Goal: Task Accomplishment & Management: Manage account settings

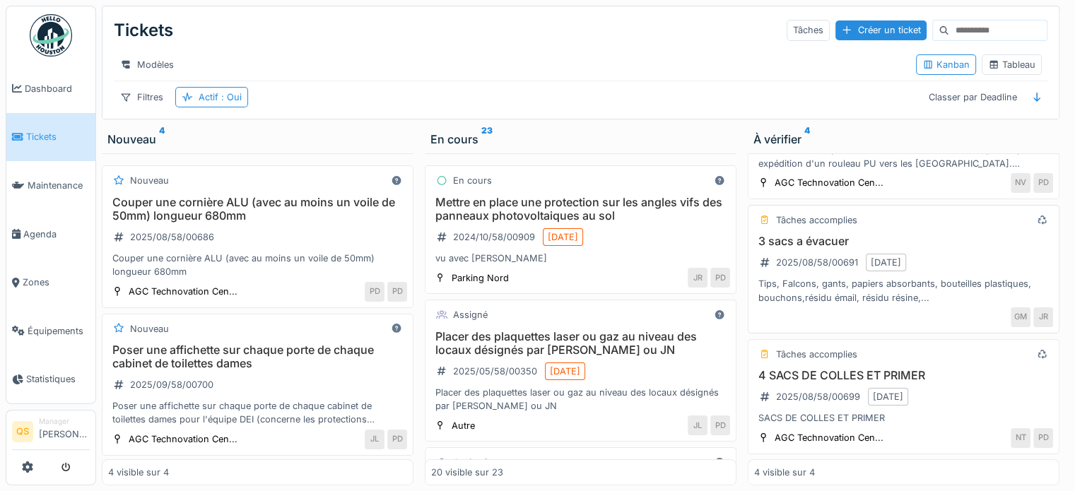
scroll to position [11, 0]
click at [946, 253] on div "3 sacs a évacuer 2025/08/58/00691 22/08/2025 Tips, Falcons, gants, papiers abso…" at bounding box center [903, 270] width 299 height 70
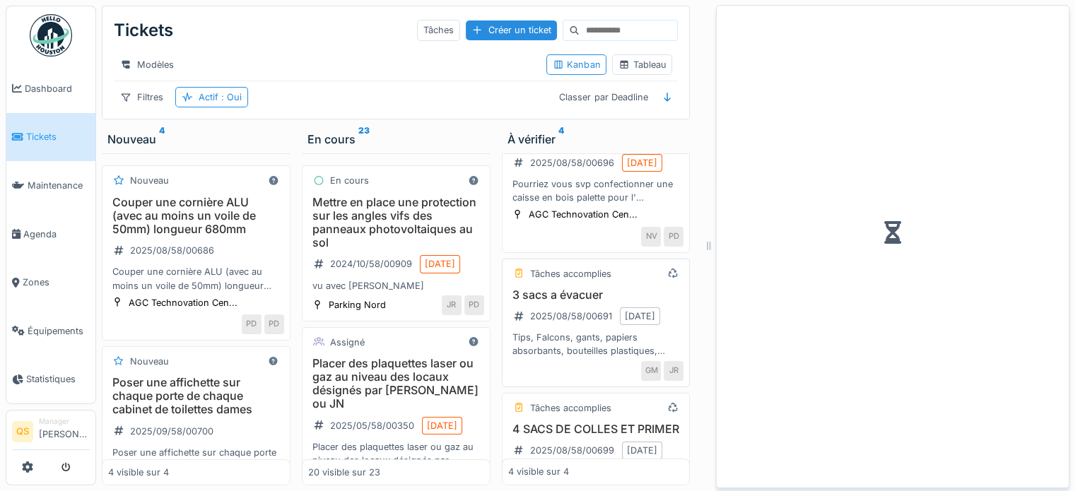
scroll to position [338, 0]
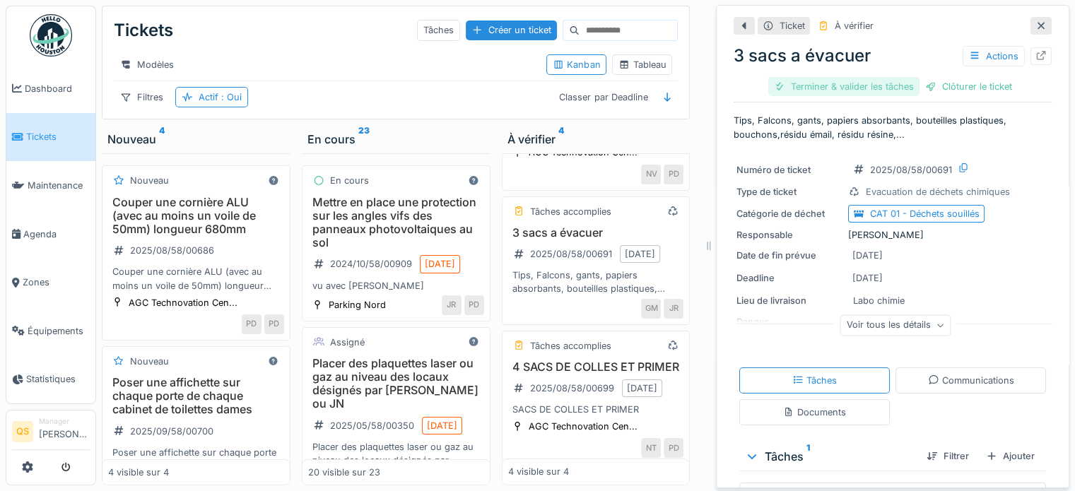
click at [814, 77] on div "Terminer & valider les tâches" at bounding box center [843, 86] width 151 height 19
click at [876, 78] on div "Clôturer le ticket" at bounding box center [893, 86] width 98 height 19
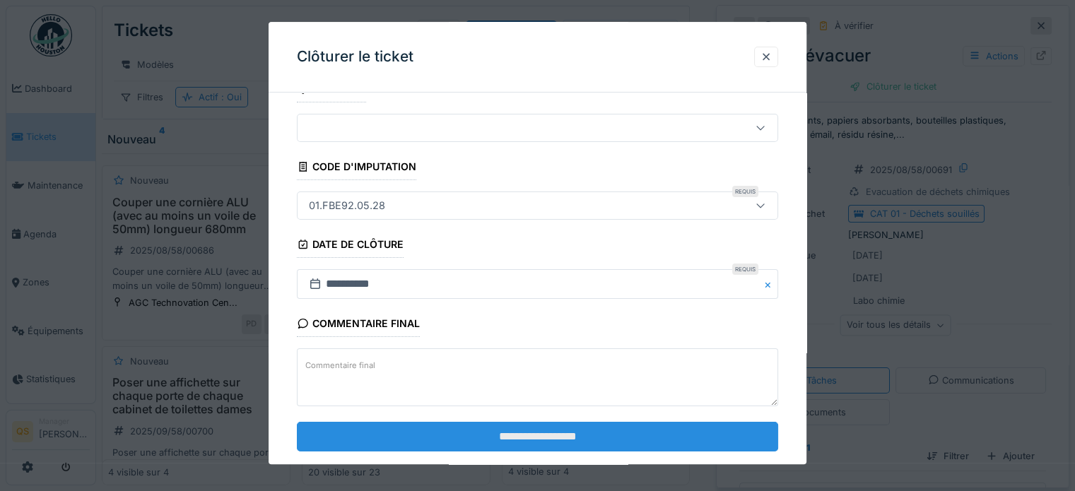
scroll to position [54, 0]
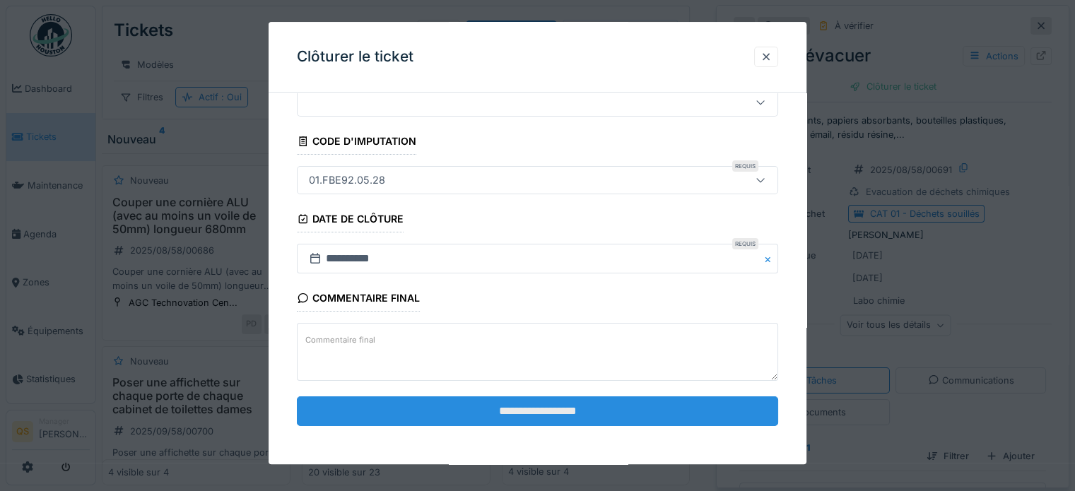
click at [613, 398] on input "**********" at bounding box center [537, 411] width 481 height 30
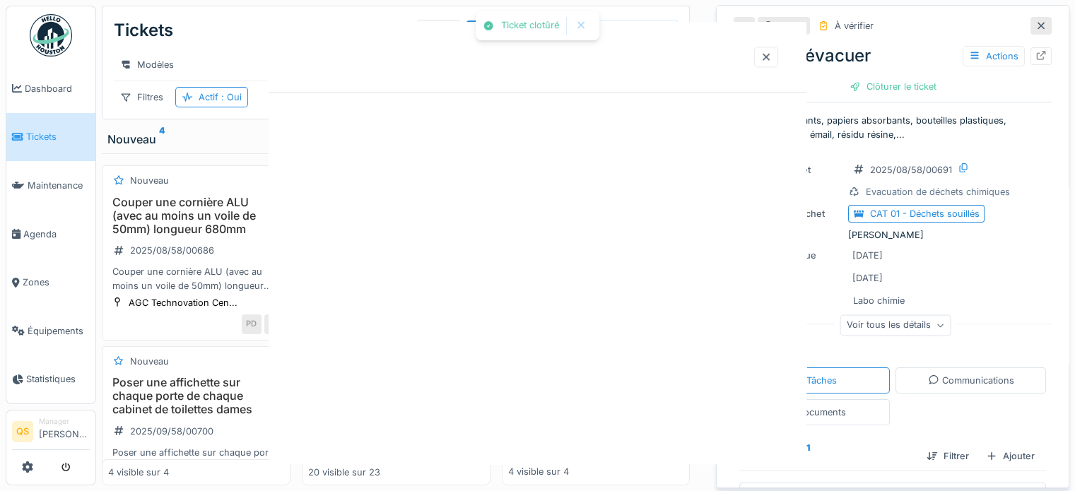
scroll to position [0, 0]
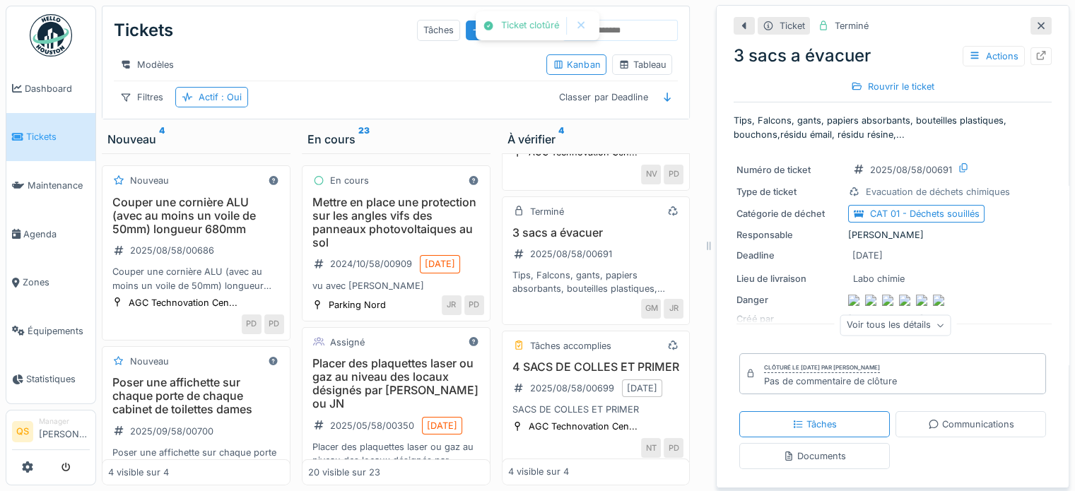
click at [52, 137] on span "Tickets" at bounding box center [58, 136] width 64 height 13
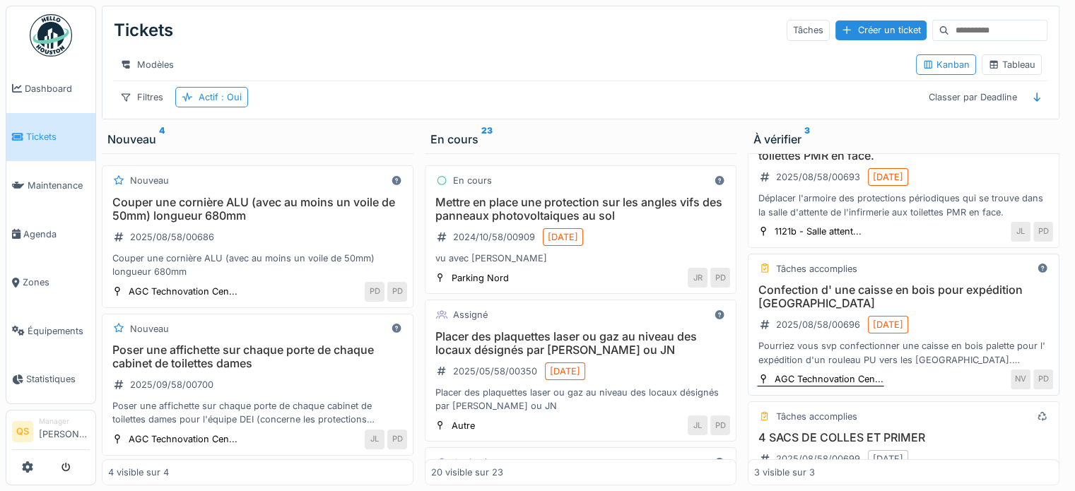
scroll to position [143, 0]
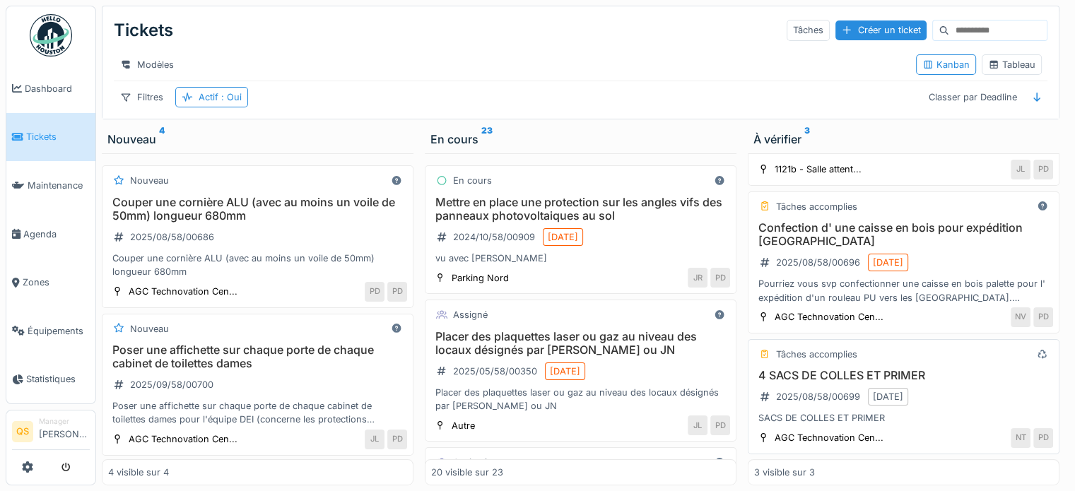
click at [918, 371] on h3 "4 SACS DE COLLES ET PRIMER" at bounding box center [903, 375] width 299 height 13
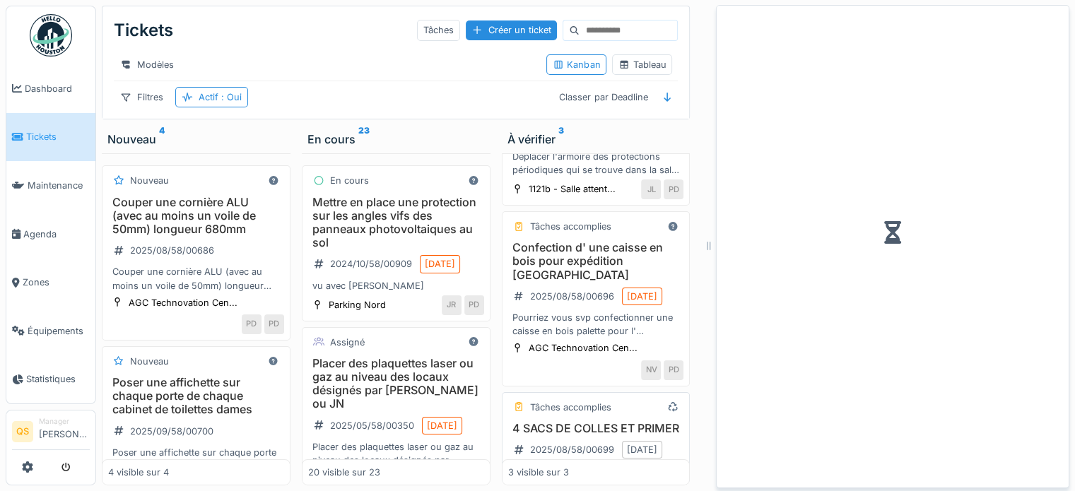
scroll to position [187, 0]
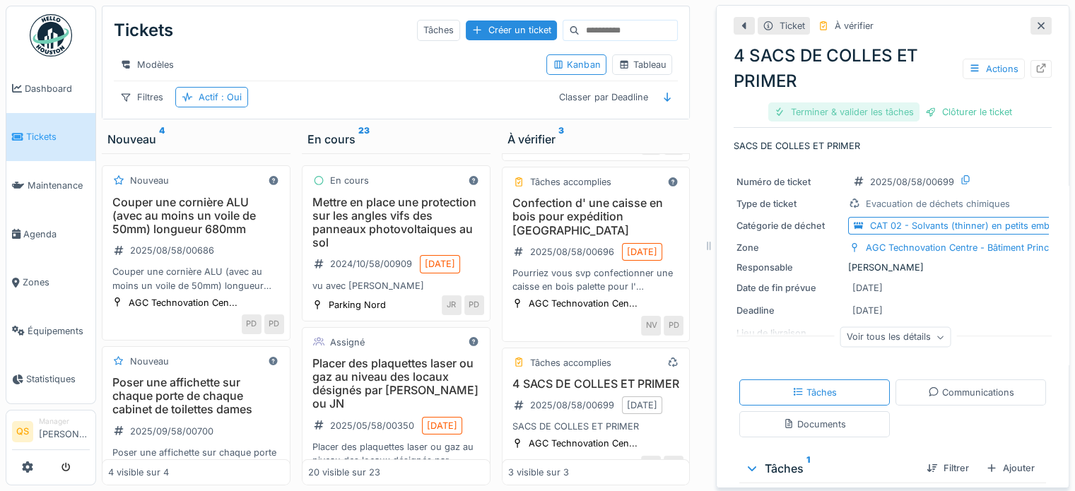
click at [843, 110] on div "Terminer & valider les tâches" at bounding box center [843, 111] width 151 height 19
click at [896, 115] on div "Clôturer le ticket" at bounding box center [893, 111] width 98 height 19
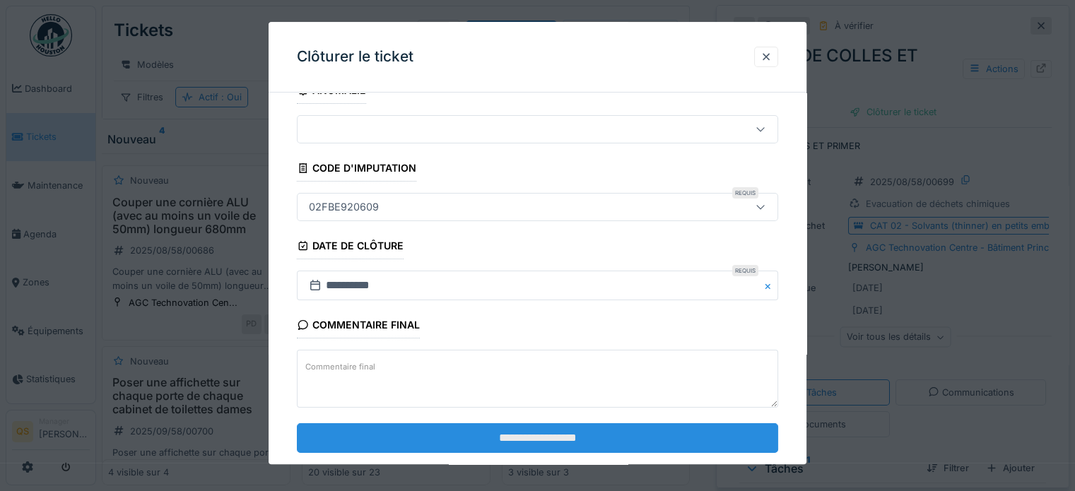
scroll to position [54, 0]
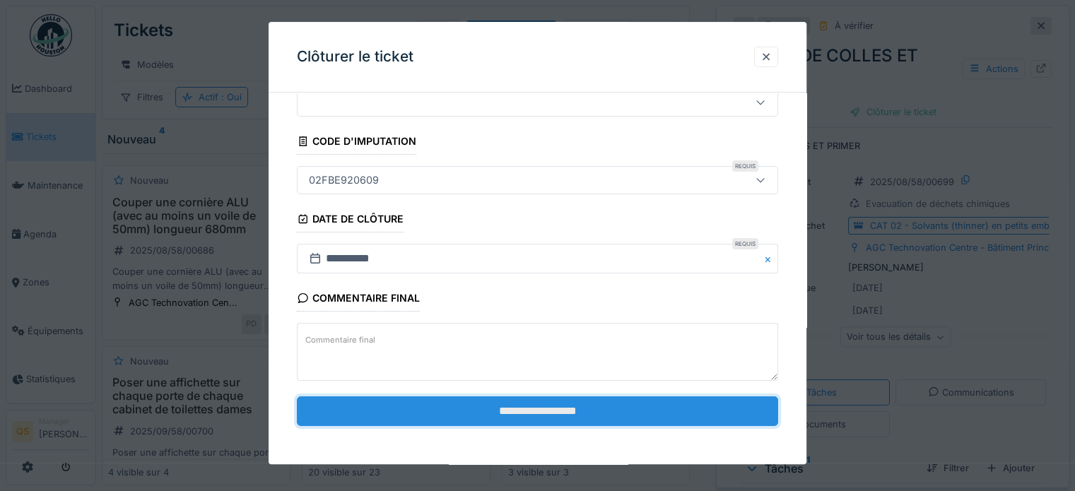
click at [524, 412] on input "**********" at bounding box center [537, 411] width 481 height 30
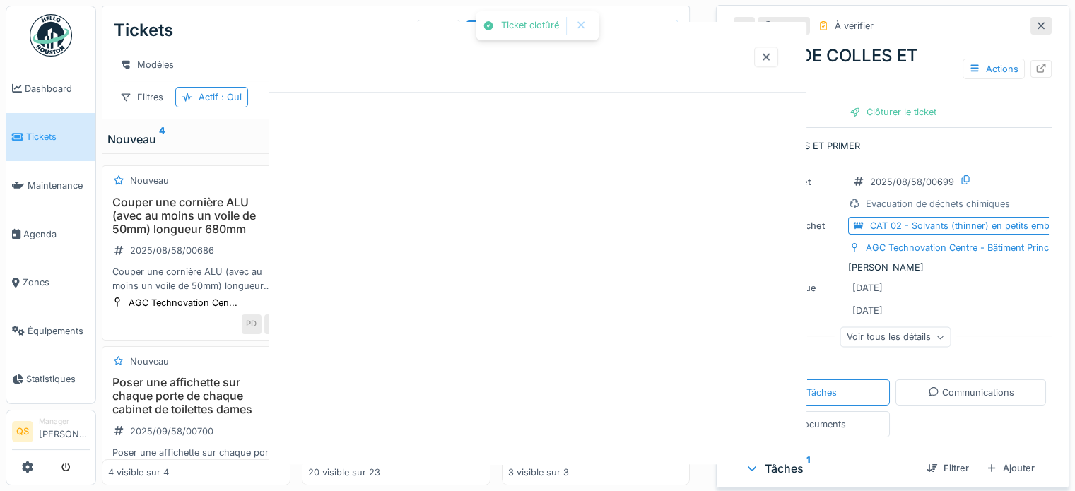
scroll to position [0, 0]
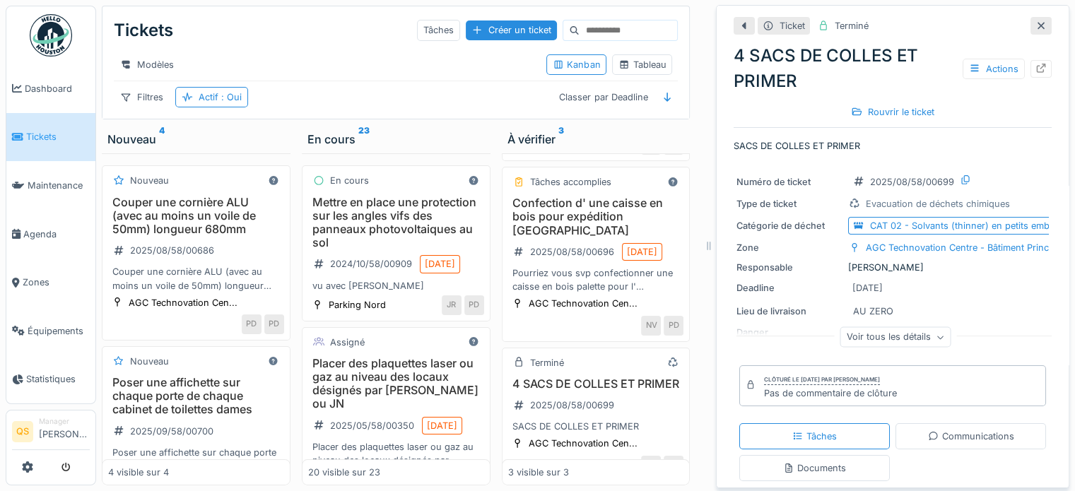
click at [1035, 24] on icon at bounding box center [1040, 25] width 11 height 9
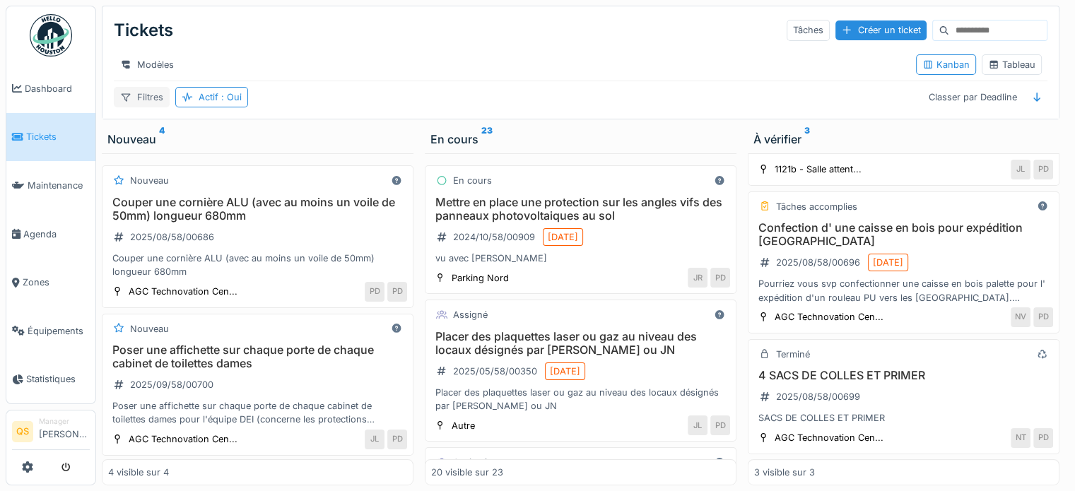
scroll to position [143, 0]
click at [21, 132] on icon at bounding box center [17, 137] width 11 height 10
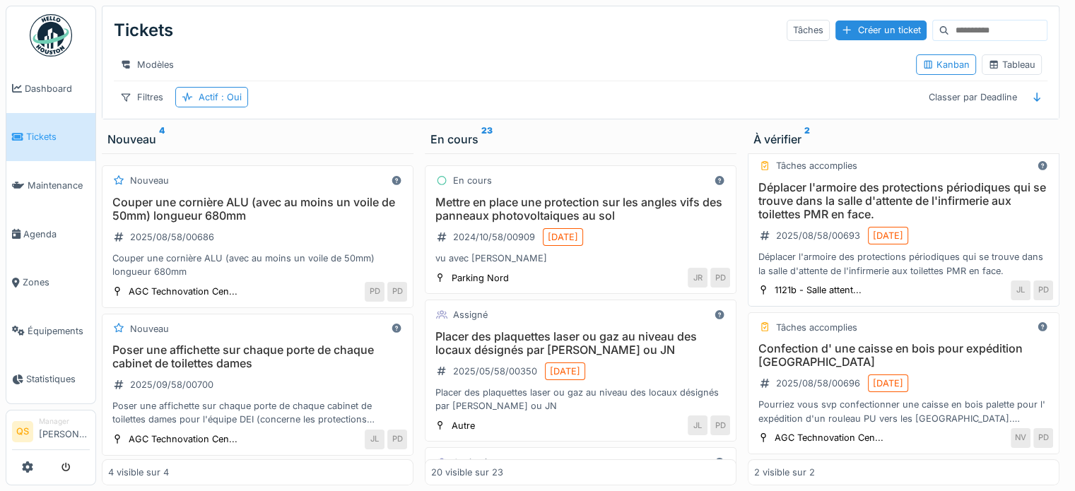
scroll to position [23, 0]
click at [848, 203] on h3 "Déplacer l'armoire des protections périodiques qui se trouve dans la salle d'at…" at bounding box center [903, 200] width 299 height 41
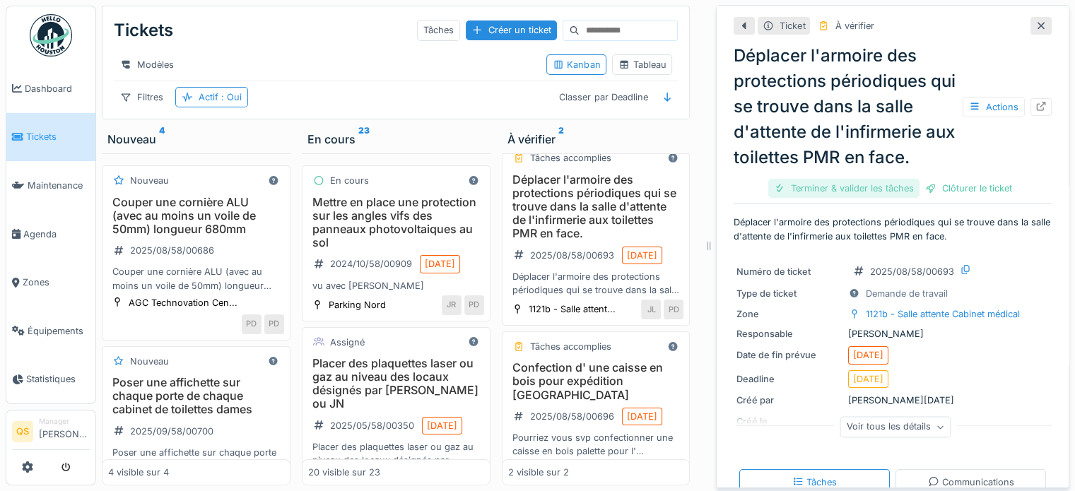
click at [863, 194] on div "Terminer & valider les tâches" at bounding box center [843, 188] width 151 height 19
click at [910, 186] on div "Clôturer le ticket" at bounding box center [893, 188] width 98 height 19
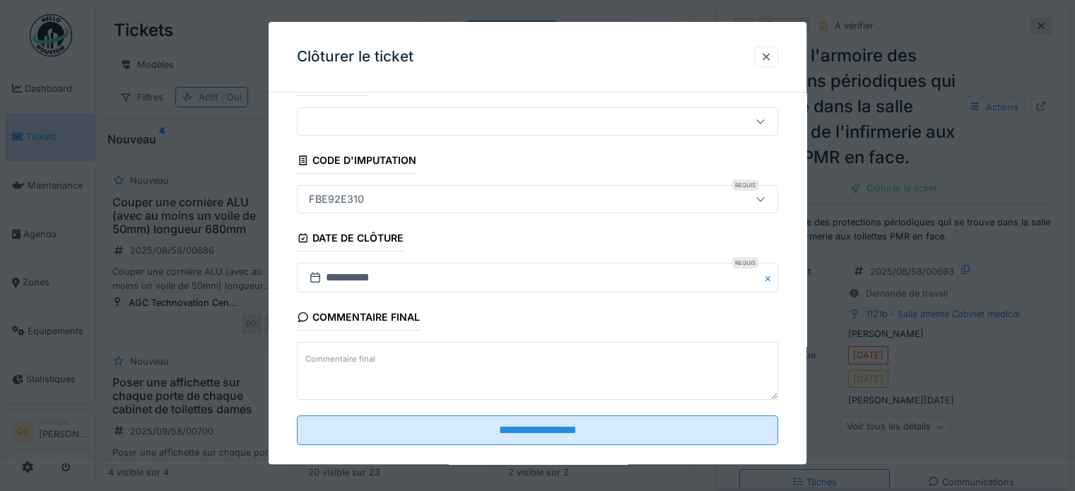
scroll to position [54, 0]
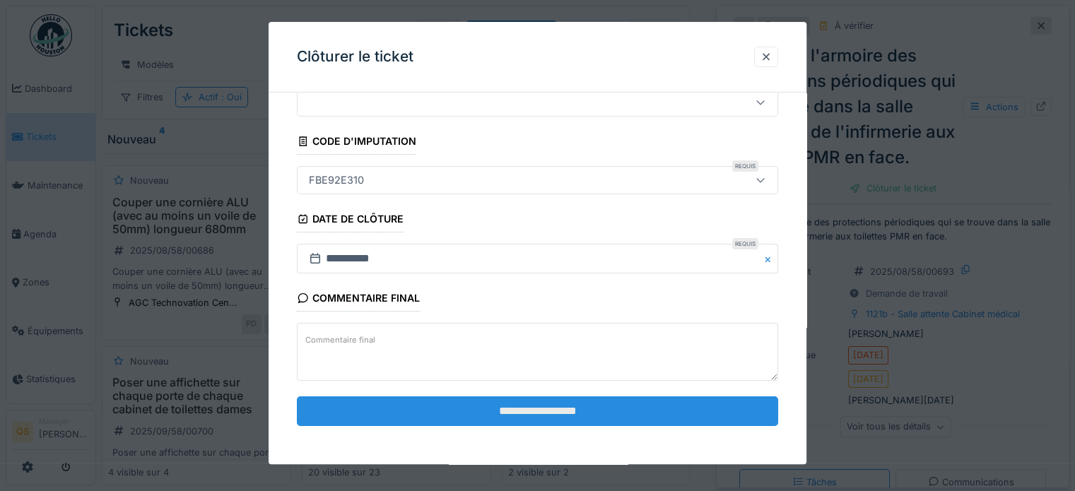
click at [571, 413] on input "**********" at bounding box center [537, 411] width 481 height 30
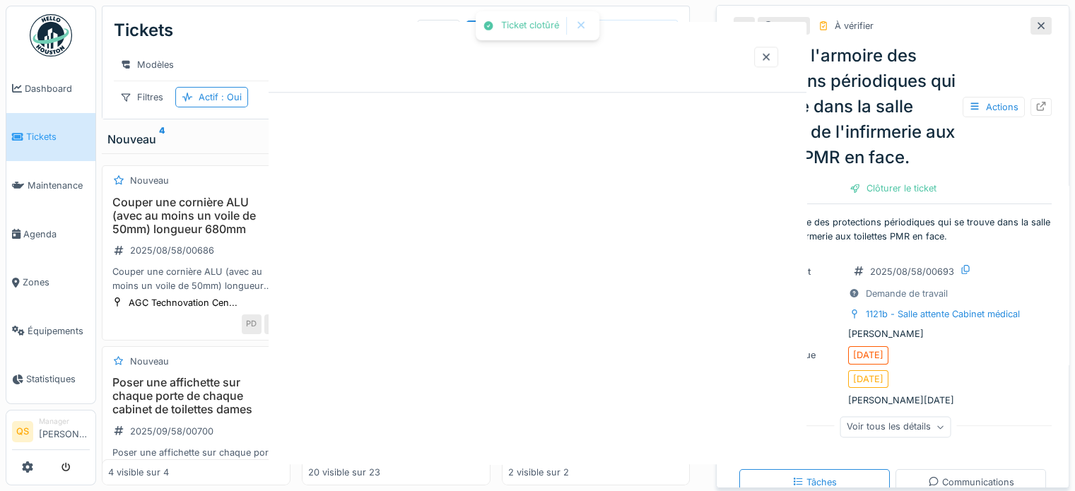
scroll to position [0, 0]
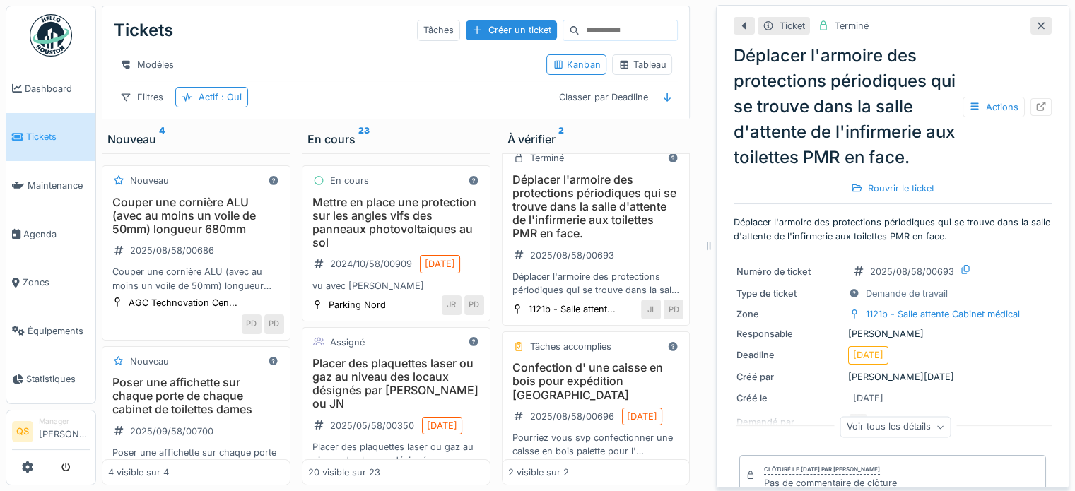
click at [51, 140] on span "Tickets" at bounding box center [58, 136] width 64 height 13
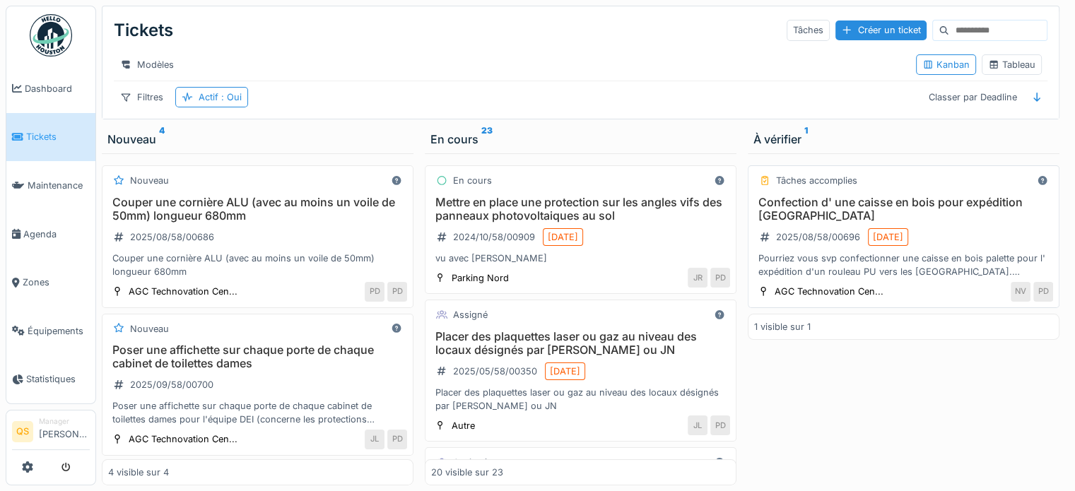
click at [794, 223] on h3 "Confection d' une caisse en bois pour expédition [GEOGRAPHIC_DATA]" at bounding box center [903, 209] width 299 height 27
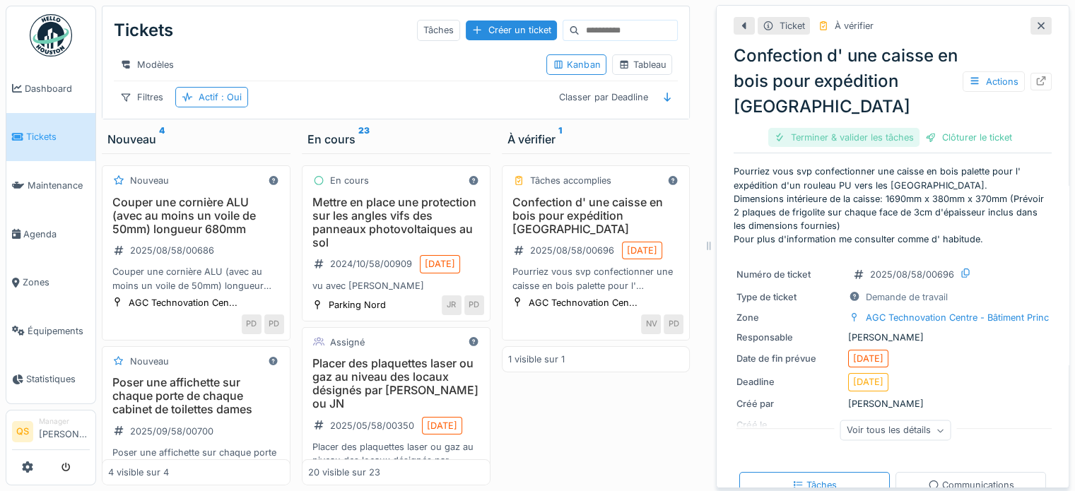
click at [831, 141] on div "Terminer & valider les tâches" at bounding box center [843, 137] width 151 height 19
click at [858, 138] on div "Clôturer le ticket" at bounding box center [893, 137] width 98 height 19
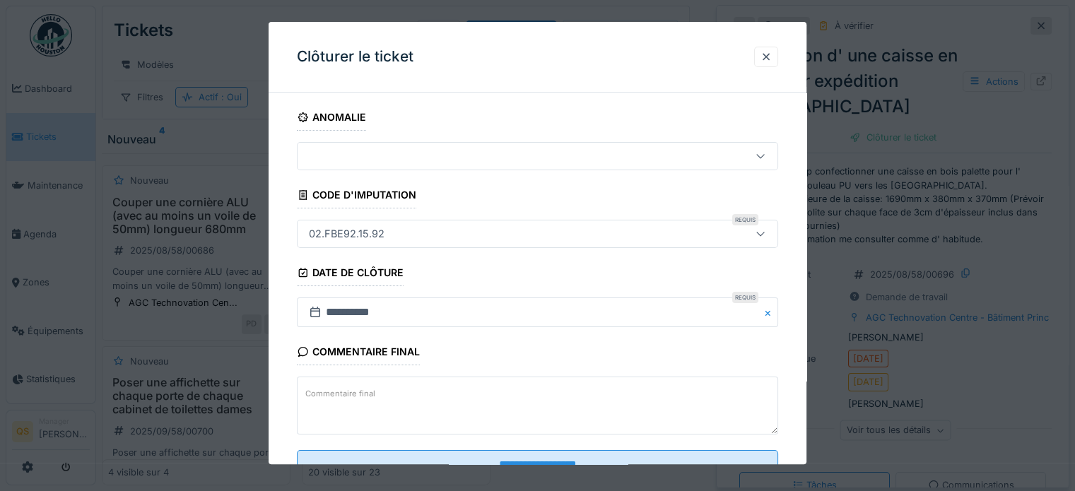
scroll to position [54, 0]
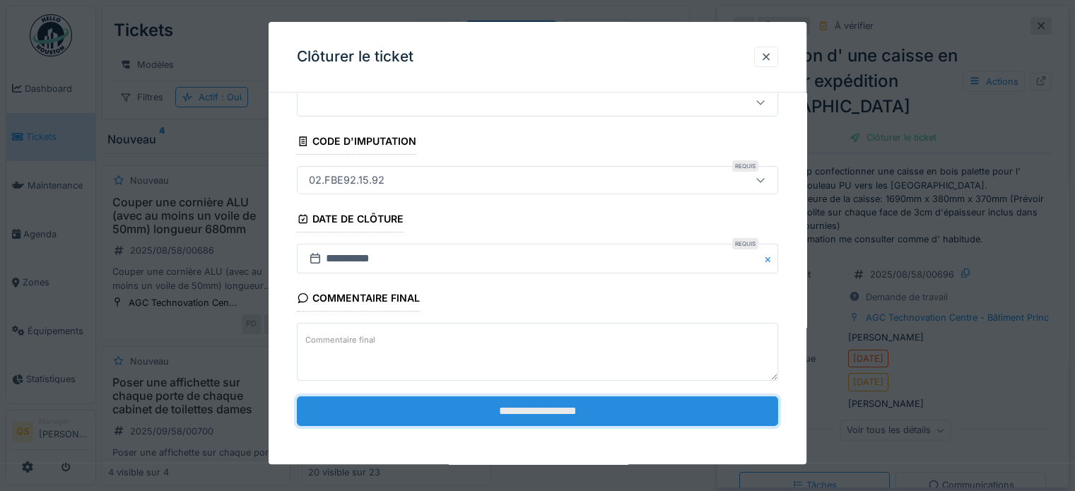
click at [558, 410] on input "**********" at bounding box center [537, 411] width 481 height 30
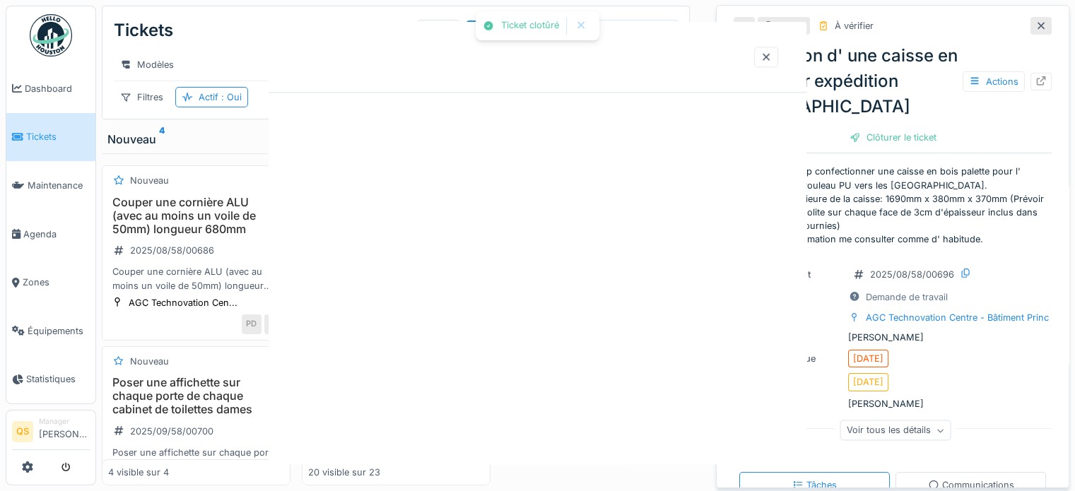
scroll to position [0, 0]
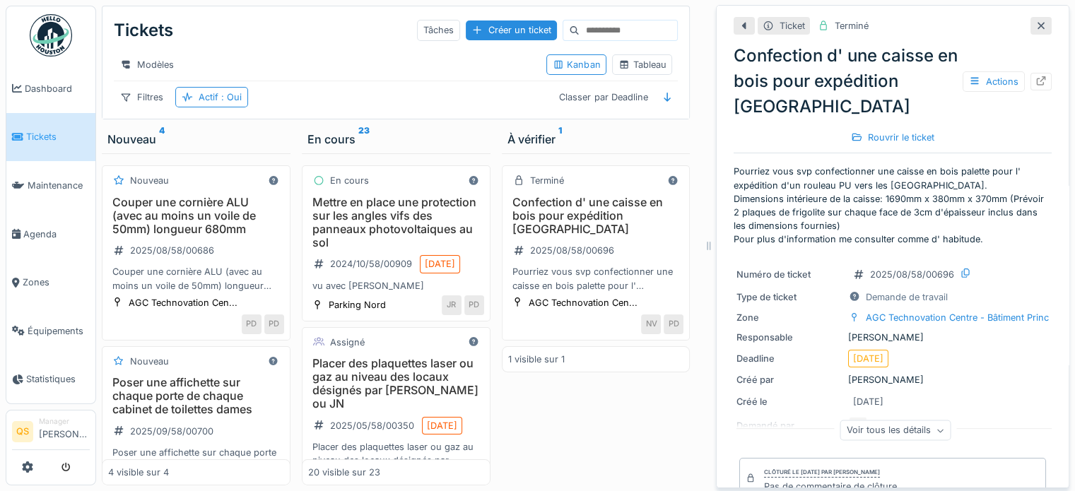
click at [49, 125] on link "Tickets" at bounding box center [50, 137] width 89 height 49
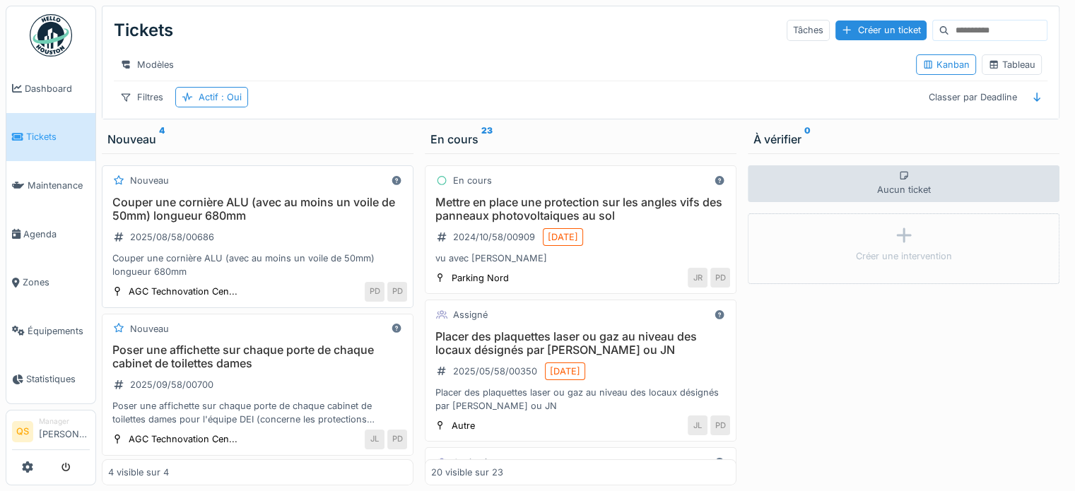
scroll to position [141, 0]
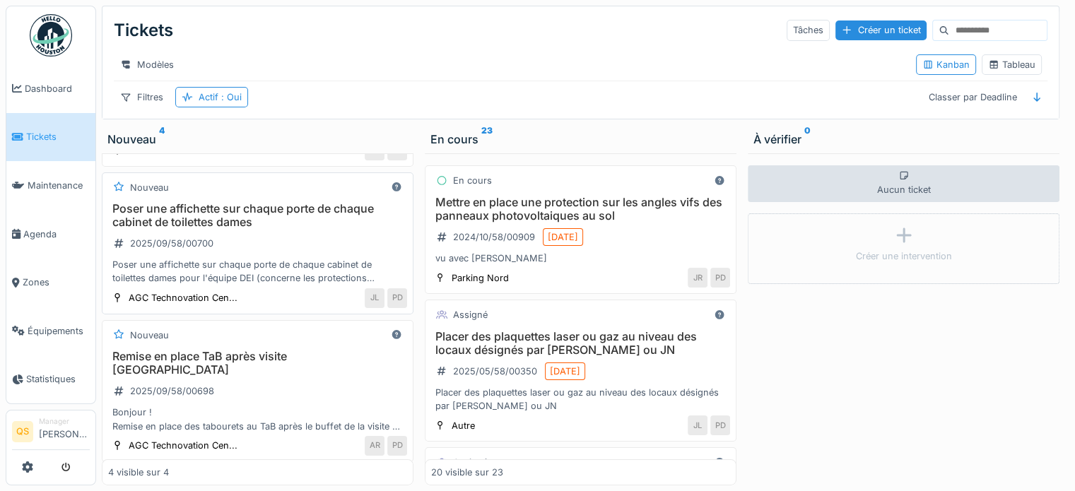
click at [304, 245] on div "Poser une affichette sur chaque porte de chaque cabinet de toilettes dames 2025…" at bounding box center [257, 243] width 299 height 83
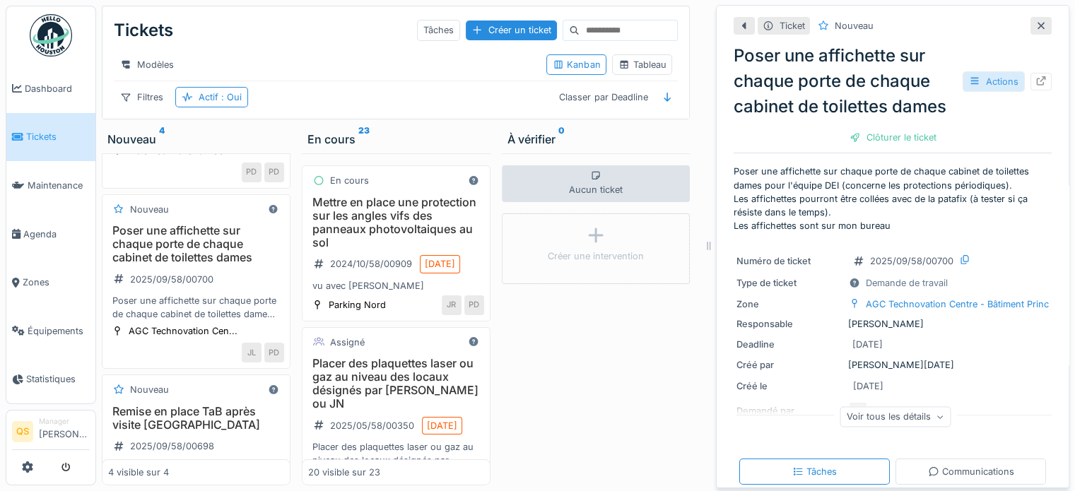
click at [983, 81] on div "Actions" at bounding box center [993, 81] width 62 height 20
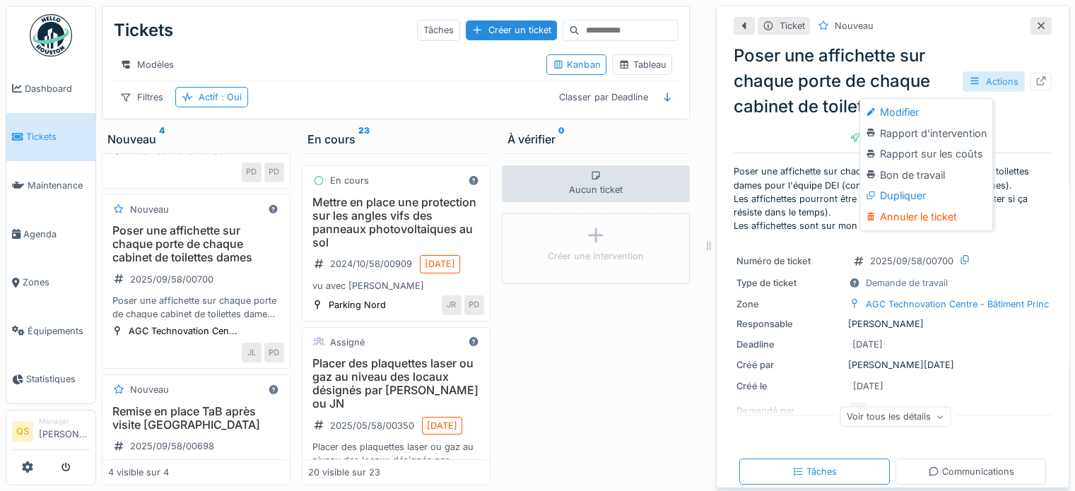
click at [983, 81] on div "Actions" at bounding box center [993, 81] width 62 height 20
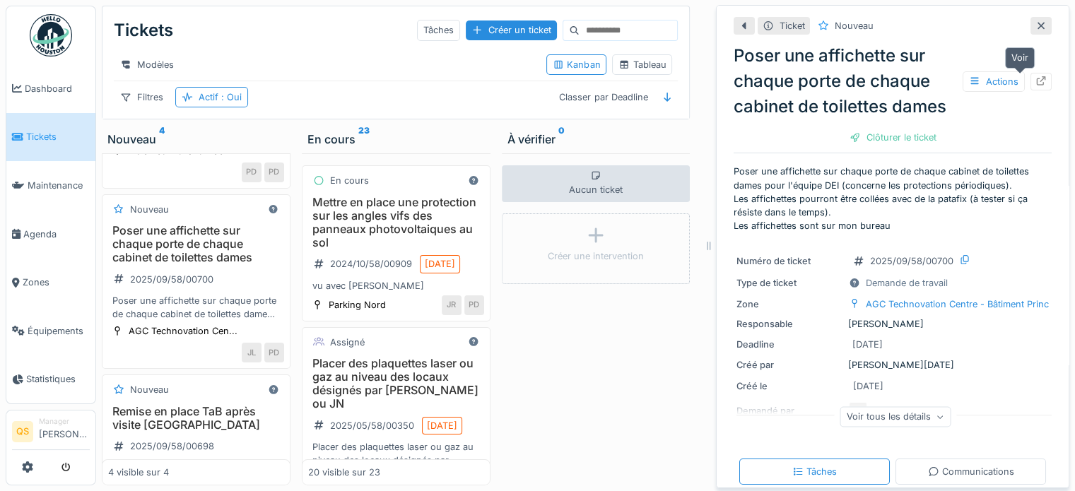
click at [1035, 85] on div at bounding box center [1040, 81] width 11 height 13
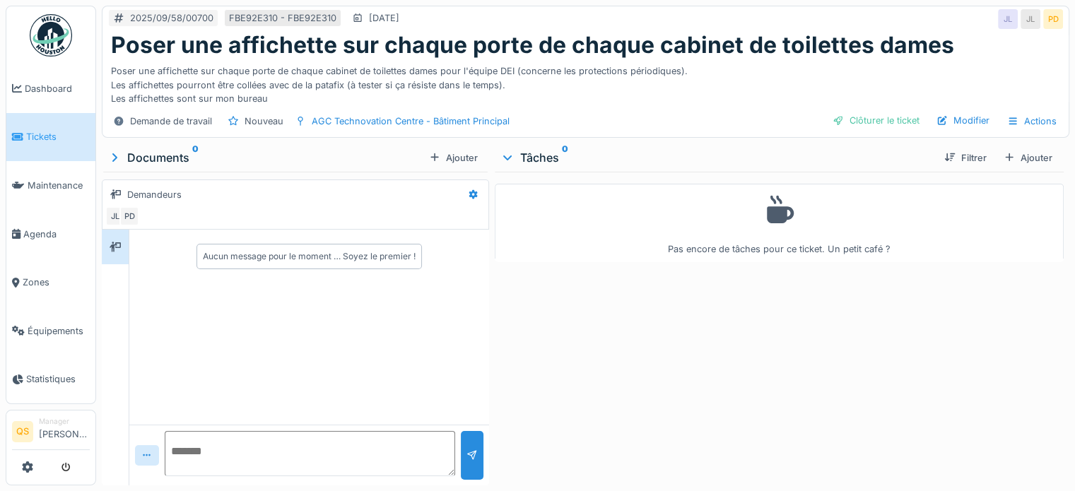
scroll to position [11, 0]
click at [958, 111] on div "Modifier" at bounding box center [962, 120] width 64 height 19
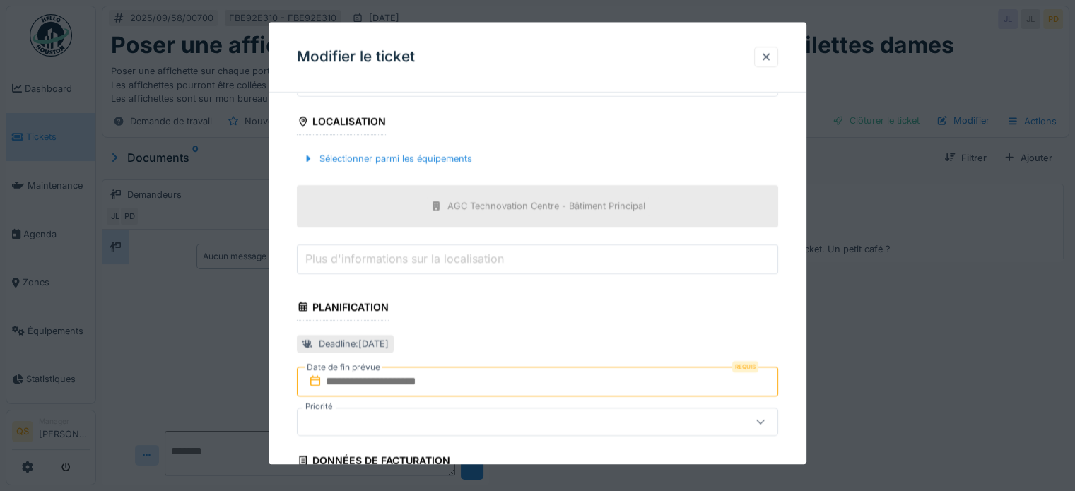
scroll to position [495, 0]
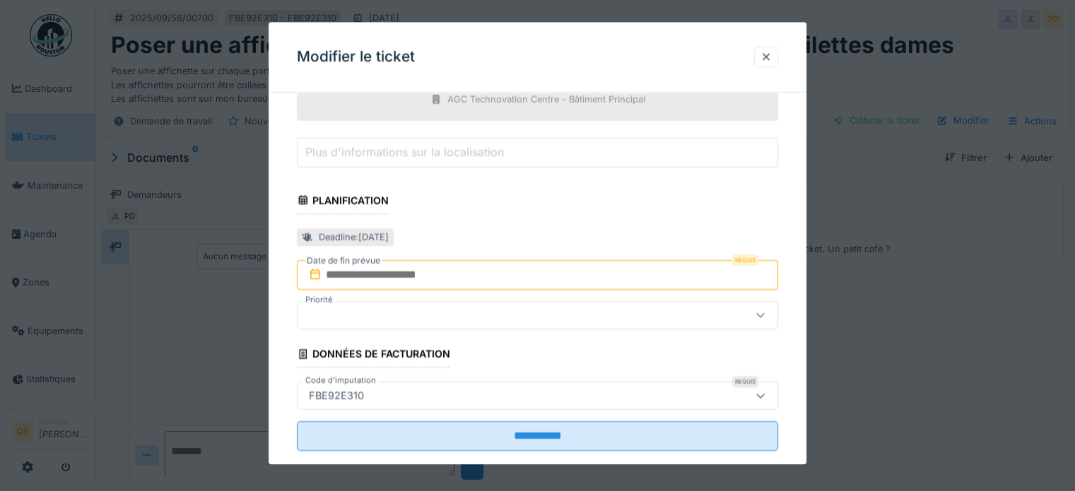
click at [421, 275] on input "text" at bounding box center [537, 275] width 481 height 30
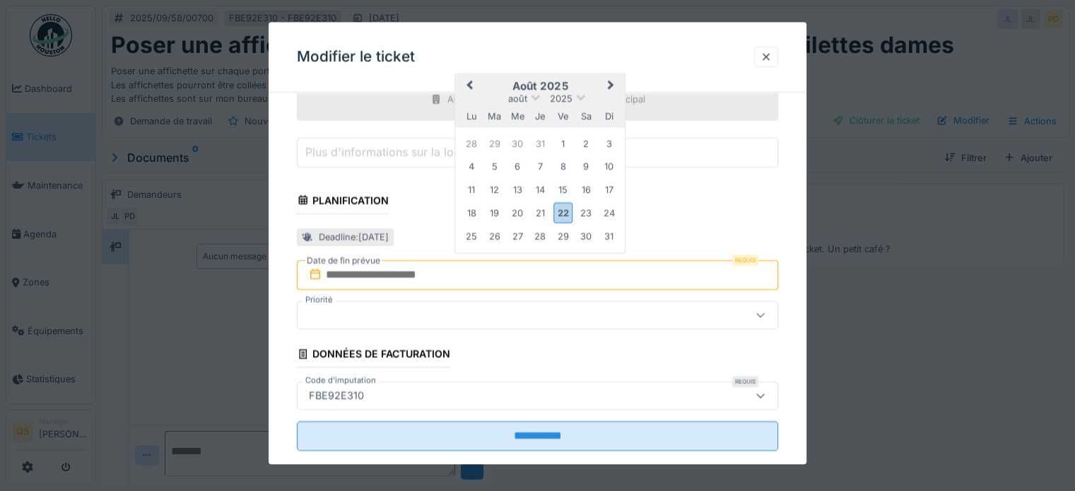
click at [611, 83] on span "Next Month" at bounding box center [611, 86] width 0 height 17
click at [398, 280] on input "text" at bounding box center [537, 275] width 481 height 30
click at [611, 83] on span "Next Month" at bounding box center [611, 86] width 0 height 17
click at [555, 166] on div "12" at bounding box center [562, 167] width 19 height 19
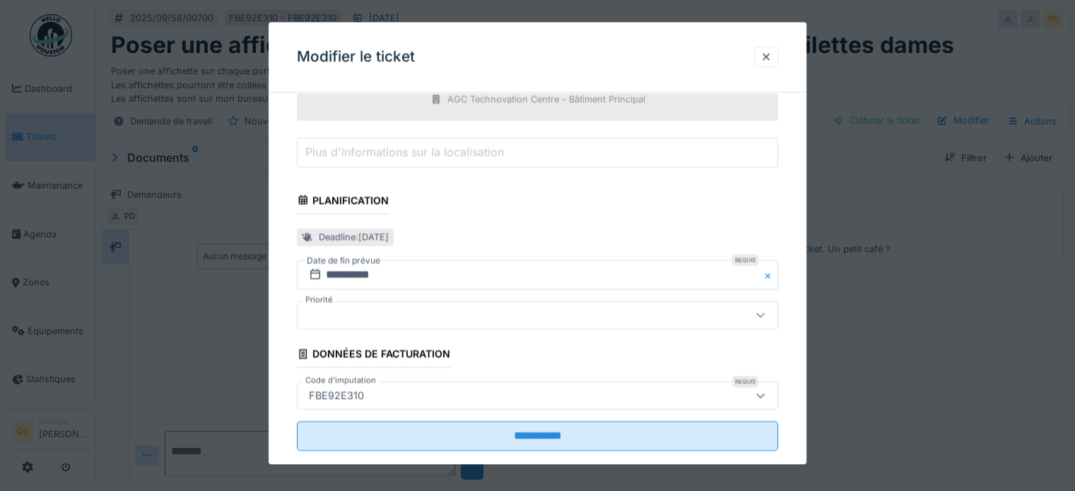
scroll to position [517, 0]
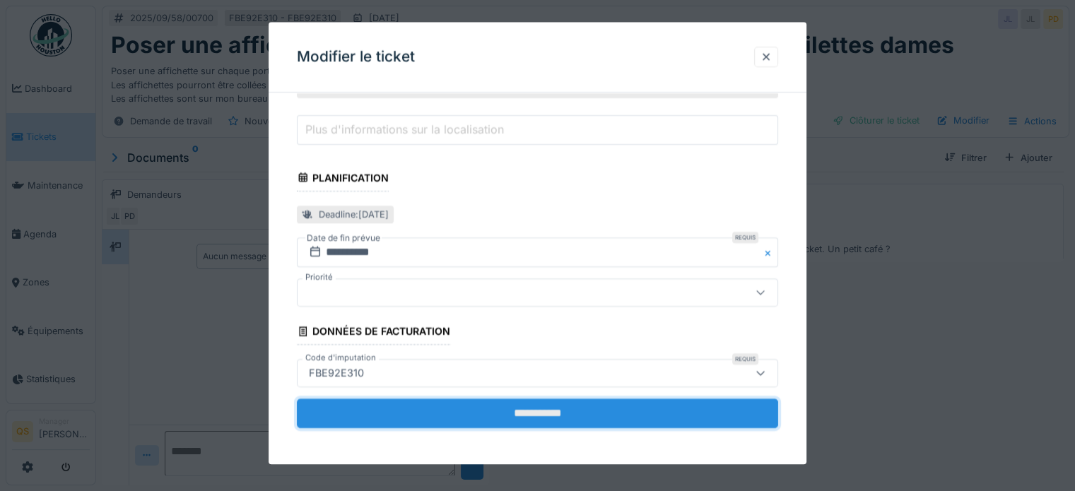
click at [447, 403] on input "**********" at bounding box center [537, 413] width 481 height 30
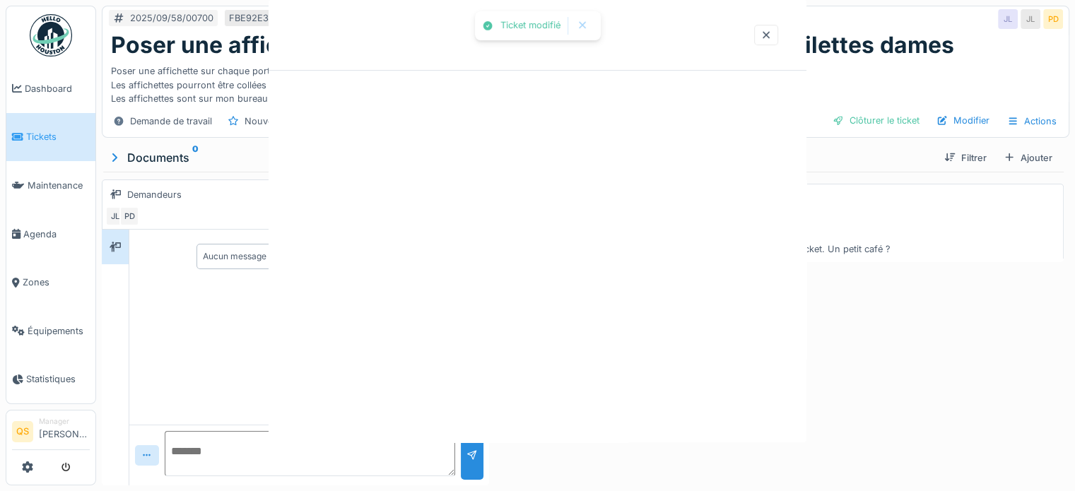
scroll to position [0, 0]
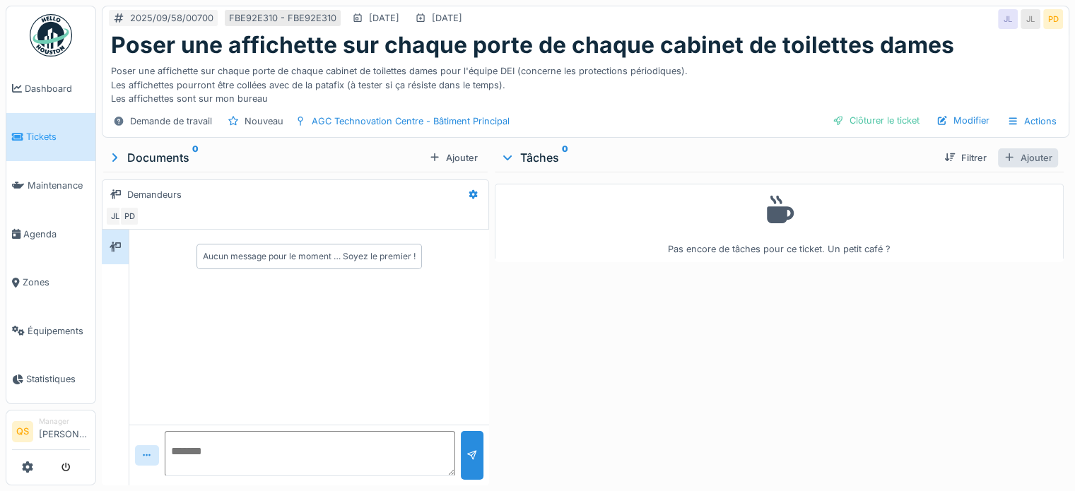
click at [1020, 148] on div "Ajouter" at bounding box center [1028, 157] width 60 height 19
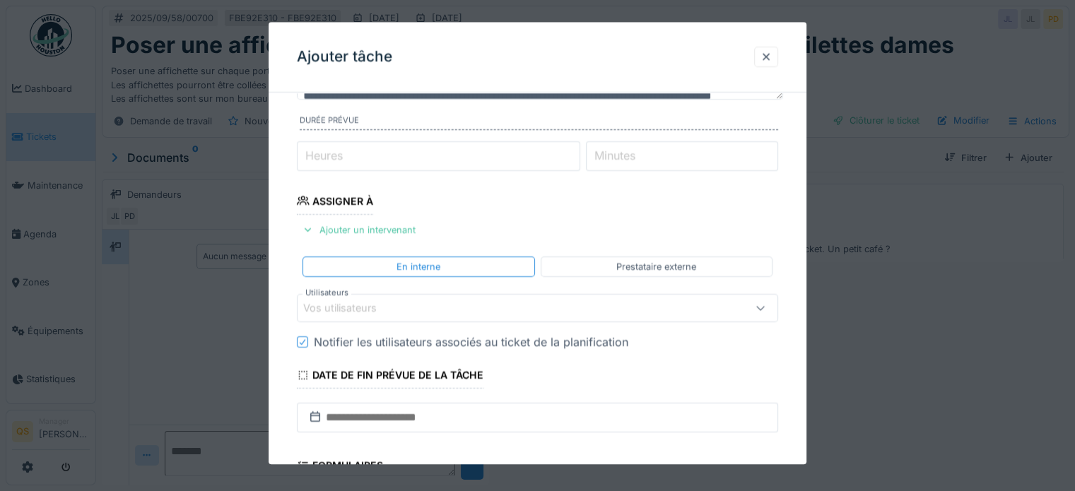
click at [353, 314] on div "Vos utilisateurs" at bounding box center [508, 308] width 410 height 16
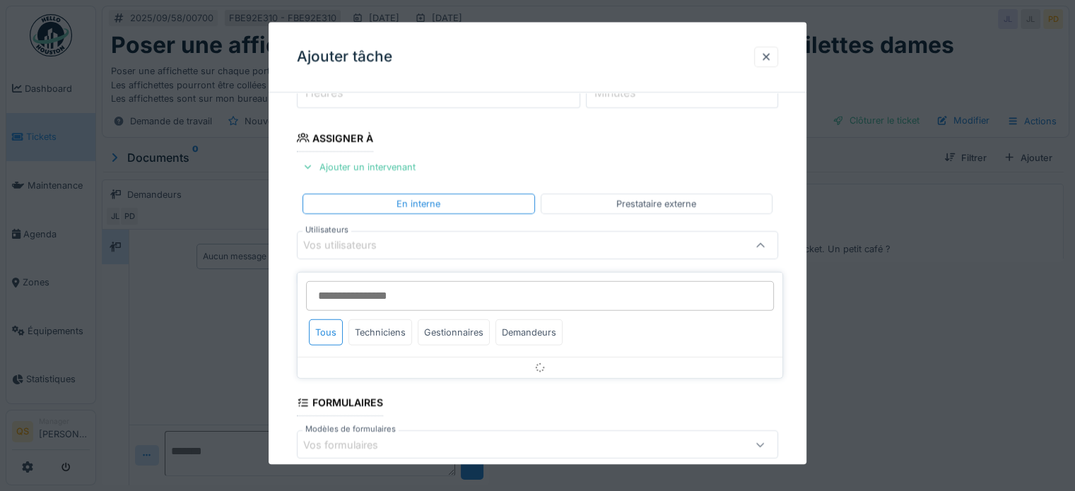
scroll to position [205, 0]
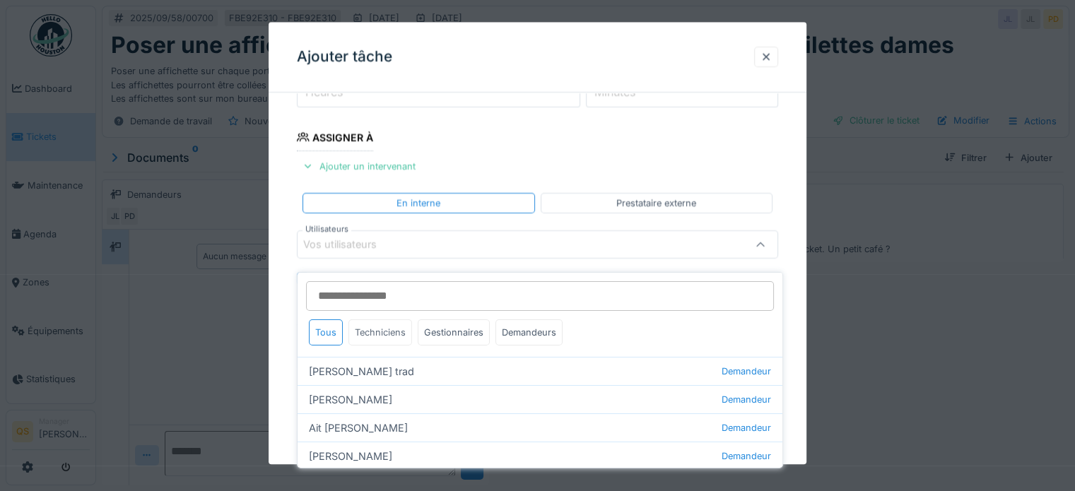
click at [368, 319] on div "Techniciens" at bounding box center [380, 332] width 64 height 26
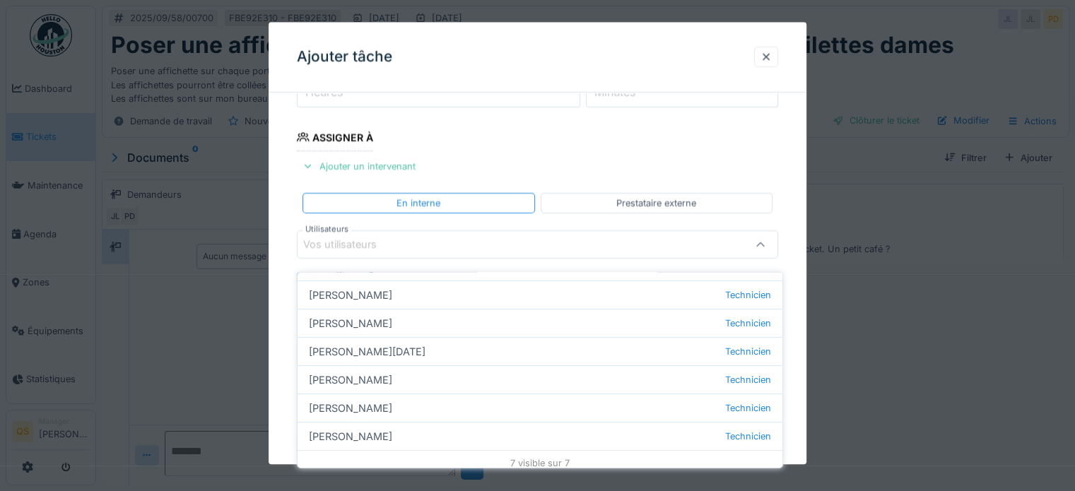
scroll to position [111, 0]
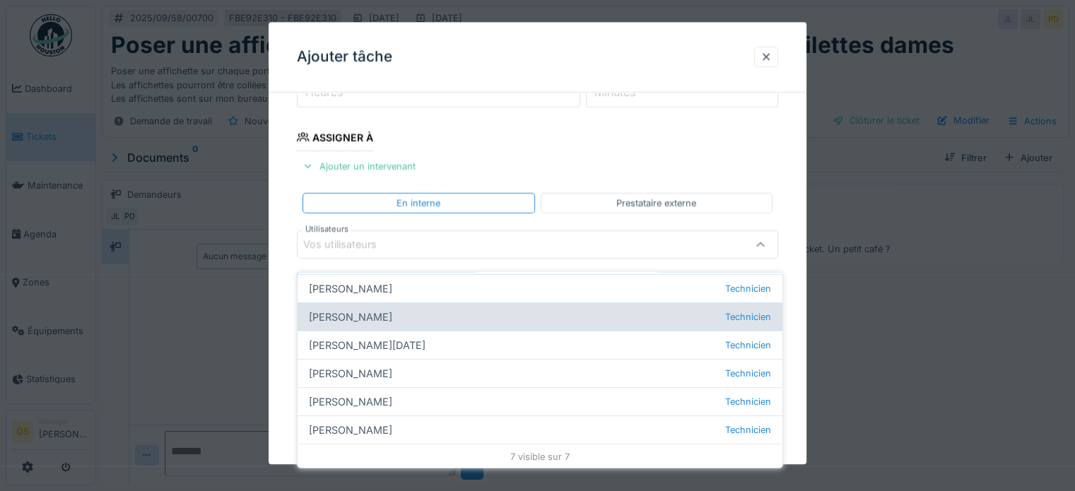
click at [375, 302] on div "Jean-marc Gérardy Technicien" at bounding box center [539, 316] width 485 height 28
type input "****"
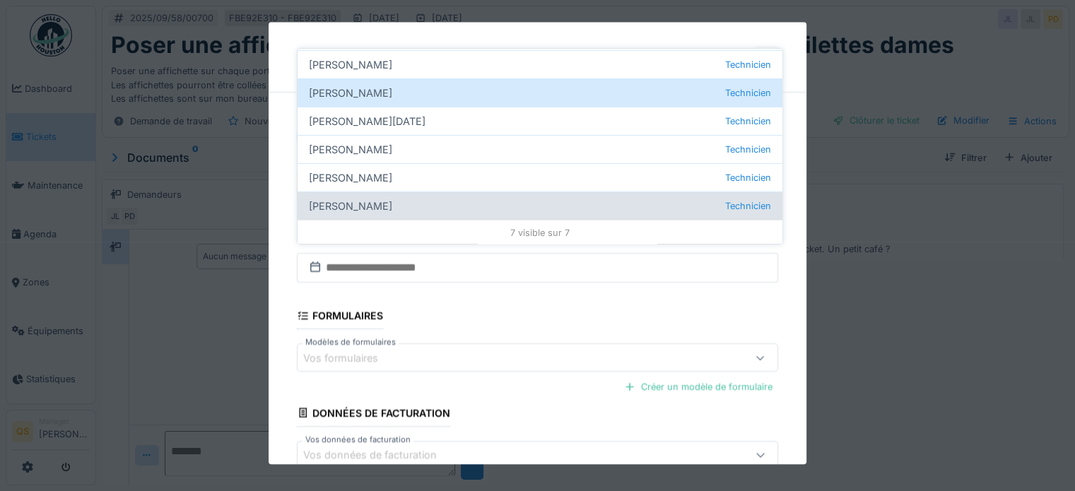
scroll to position [429, 0]
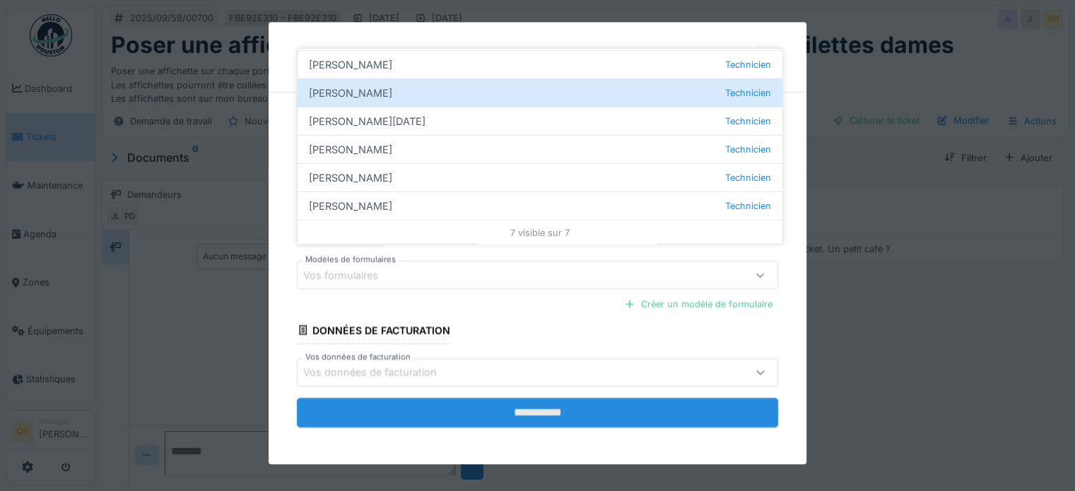
click at [497, 408] on input "**********" at bounding box center [537, 413] width 481 height 30
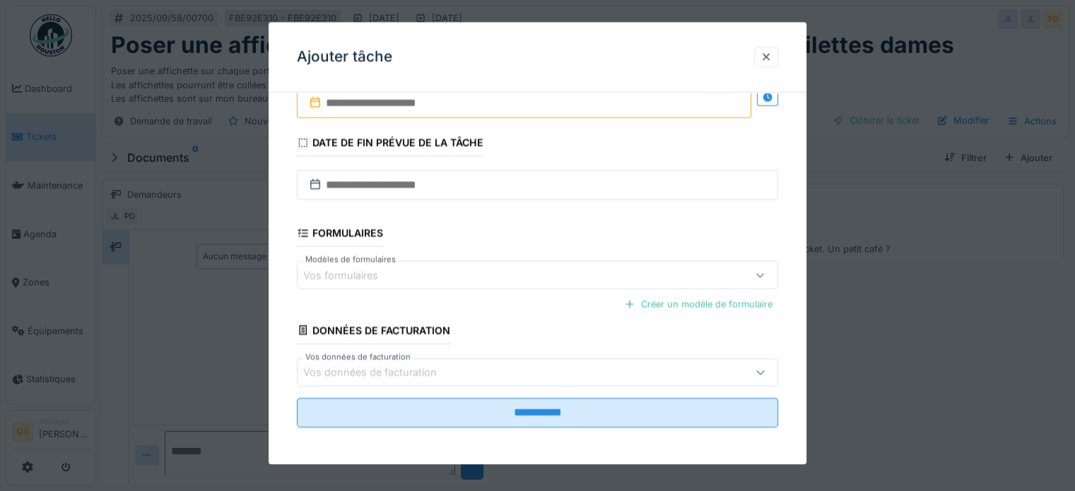
click at [386, 102] on input "text" at bounding box center [524, 103] width 454 height 30
click at [620, 141] on fieldset "**********" at bounding box center [537, 57] width 481 height 764
click at [590, 114] on input "text" at bounding box center [524, 103] width 454 height 30
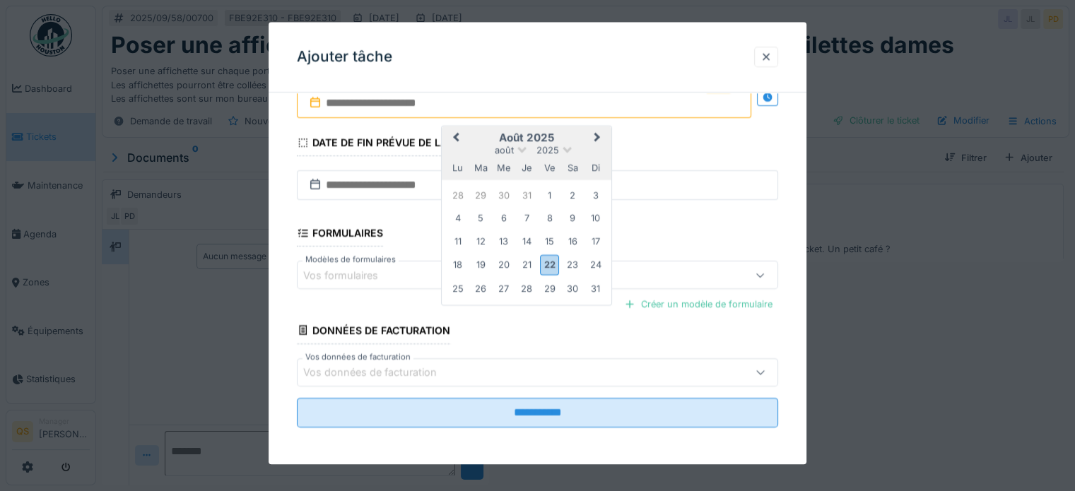
click at [600, 136] on button "Next Month" at bounding box center [598, 139] width 23 height 23
click at [550, 220] on div "12" at bounding box center [549, 218] width 19 height 19
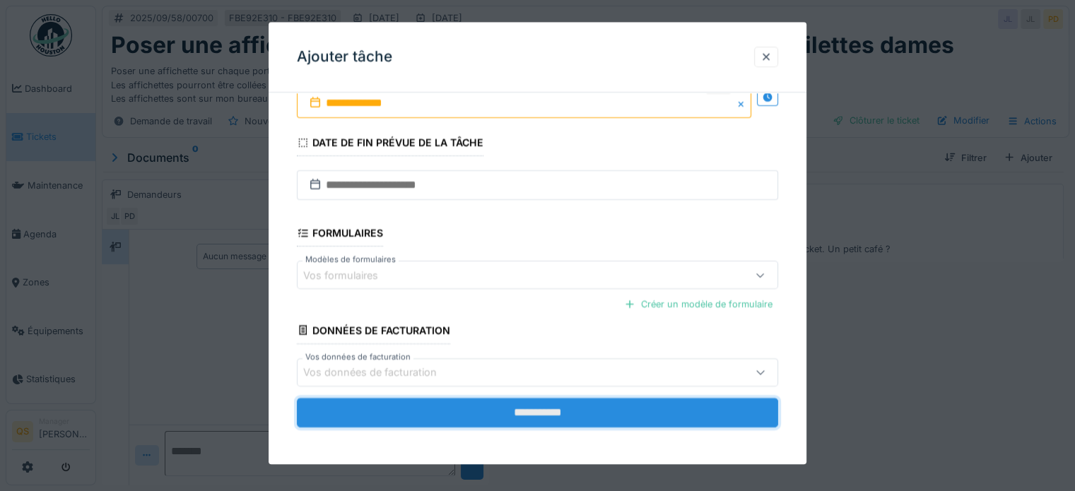
click at [548, 415] on input "**********" at bounding box center [537, 413] width 481 height 30
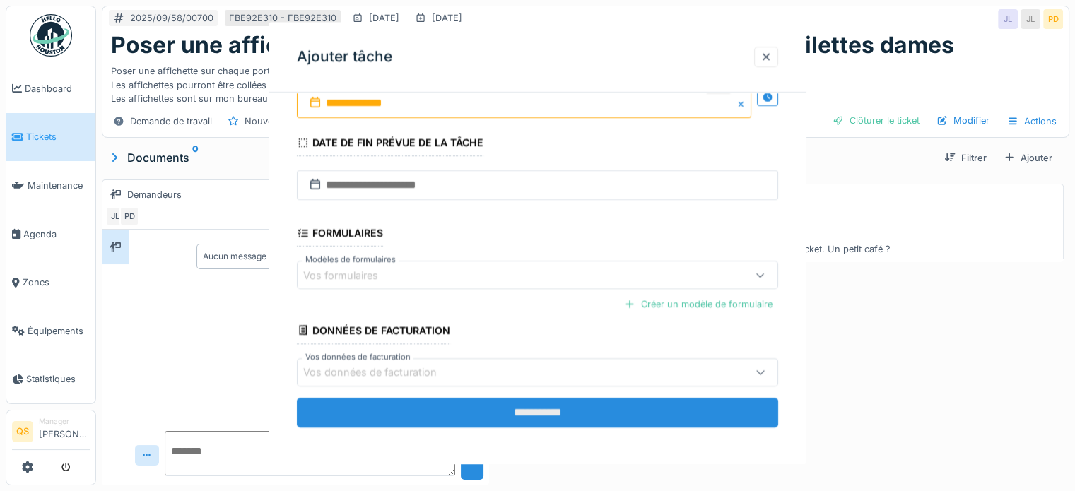
scroll to position [0, 0]
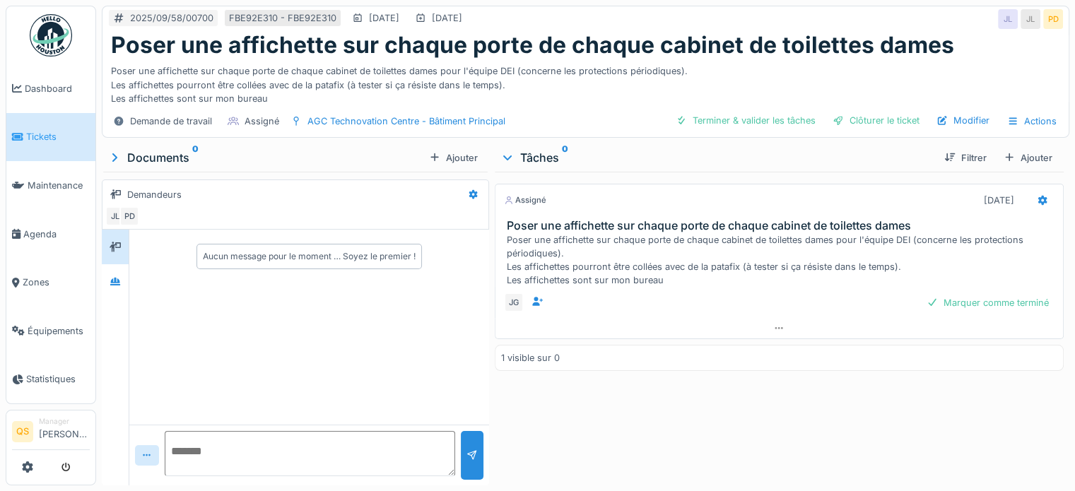
click at [32, 124] on link "Tickets" at bounding box center [50, 137] width 89 height 49
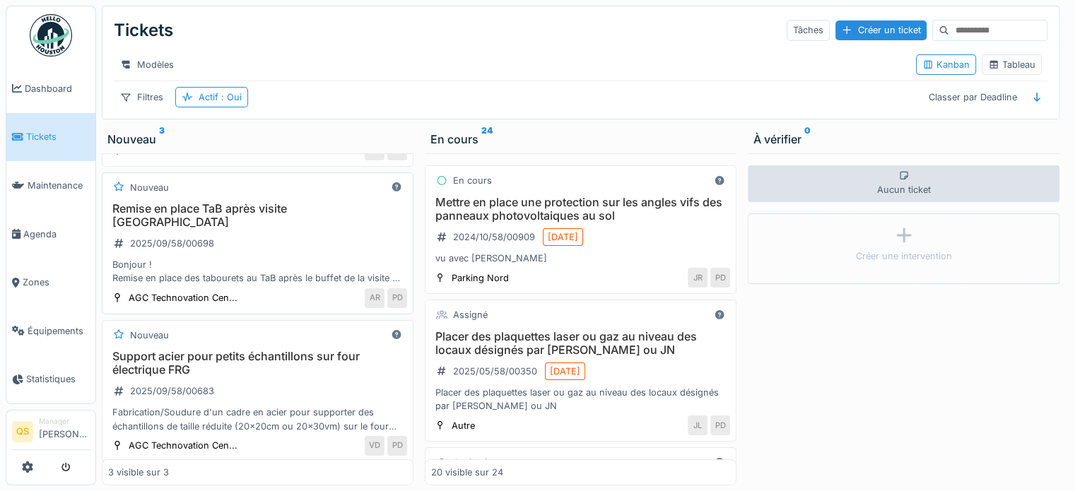
scroll to position [143, 0]
click at [280, 242] on div "Remise en place TaB après visite Kurata-san 2025/09/58/00698 Bonjour ! Remise e…" at bounding box center [257, 242] width 299 height 83
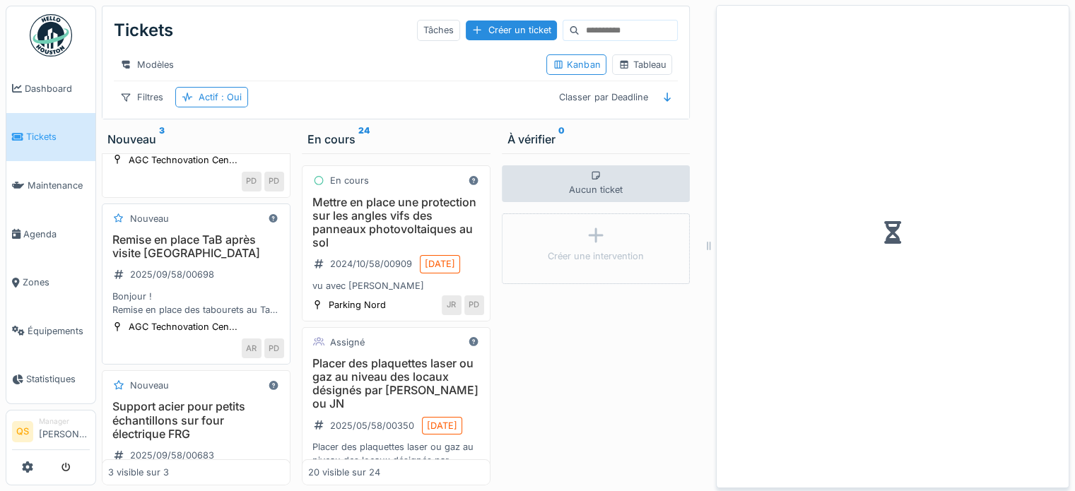
scroll to position [153, 0]
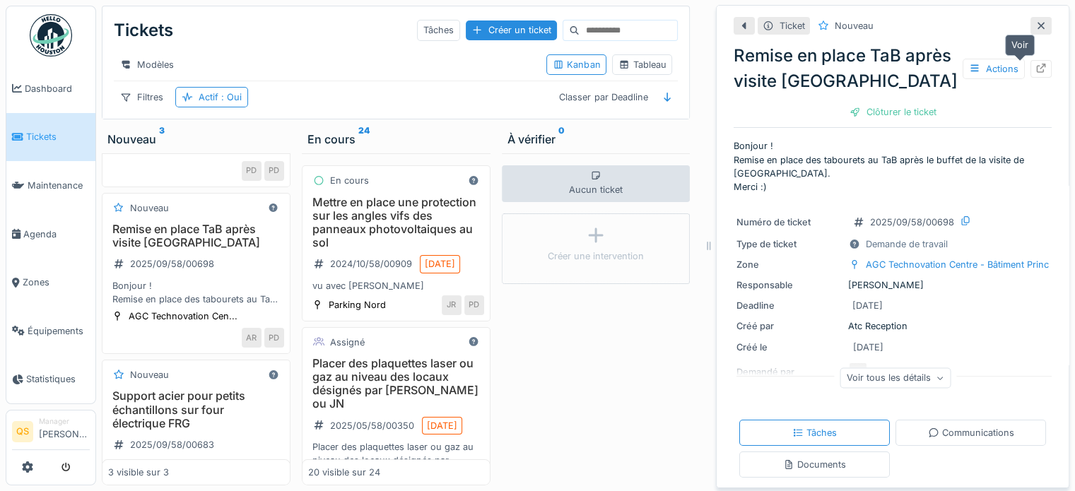
click at [1036, 68] on icon at bounding box center [1040, 68] width 9 height 9
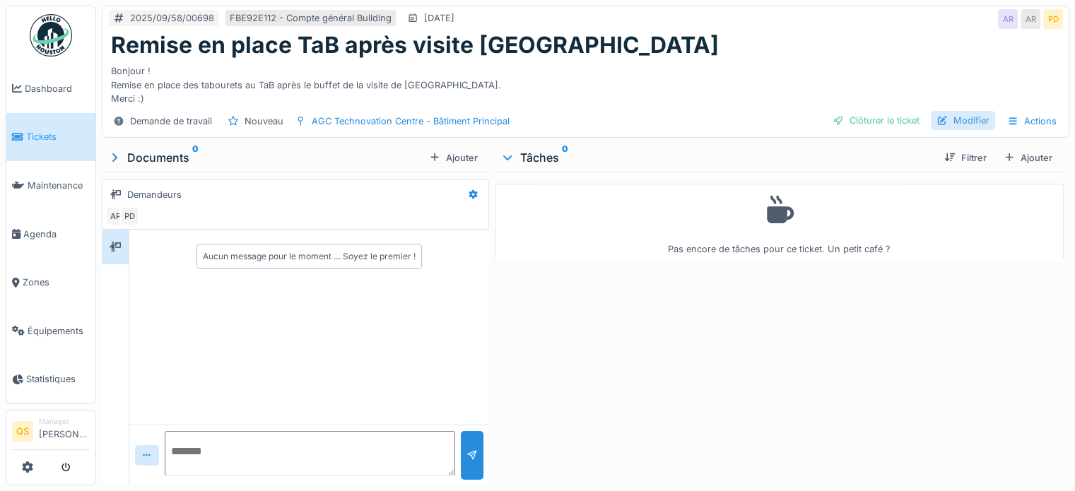
click at [972, 119] on div "Modifier" at bounding box center [962, 120] width 64 height 19
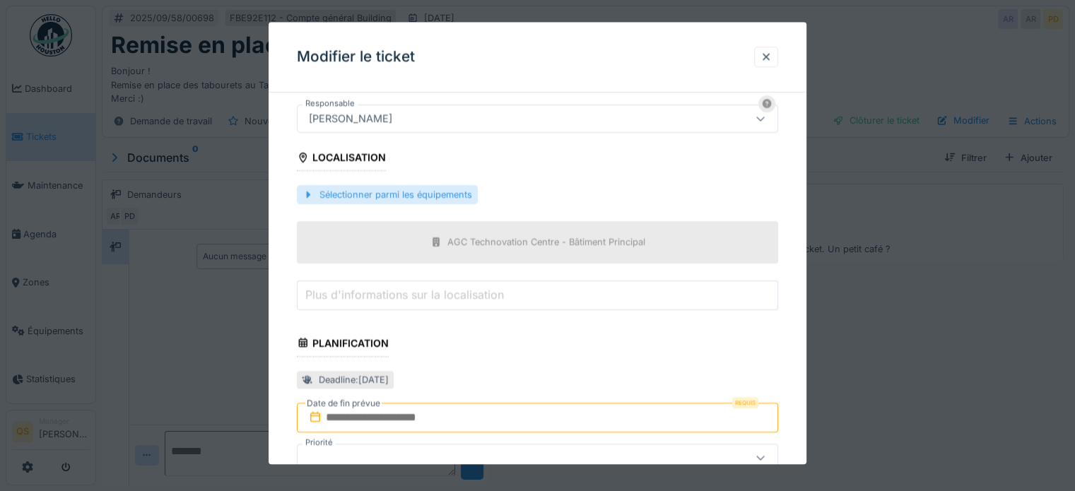
scroll to position [353, 0]
click at [379, 418] on input "text" at bounding box center [537, 416] width 481 height 30
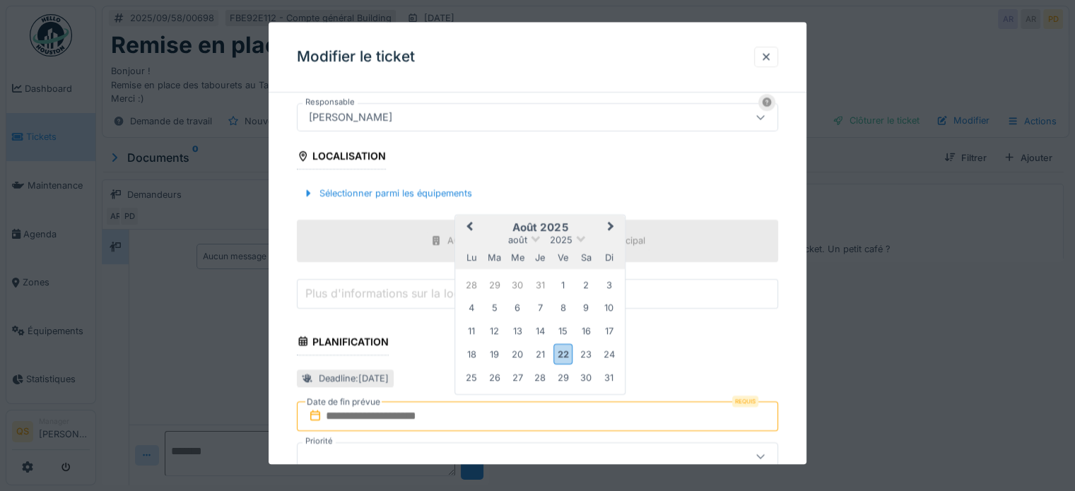
click at [611, 224] on span "Next Month" at bounding box center [611, 227] width 0 height 17
click at [538, 327] on div "18" at bounding box center [540, 331] width 19 height 19
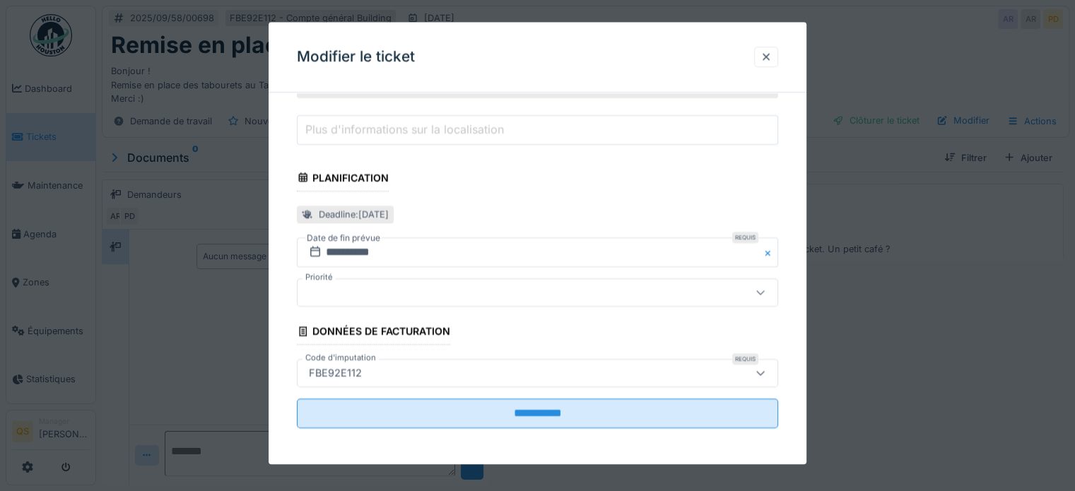
scroll to position [11, 0]
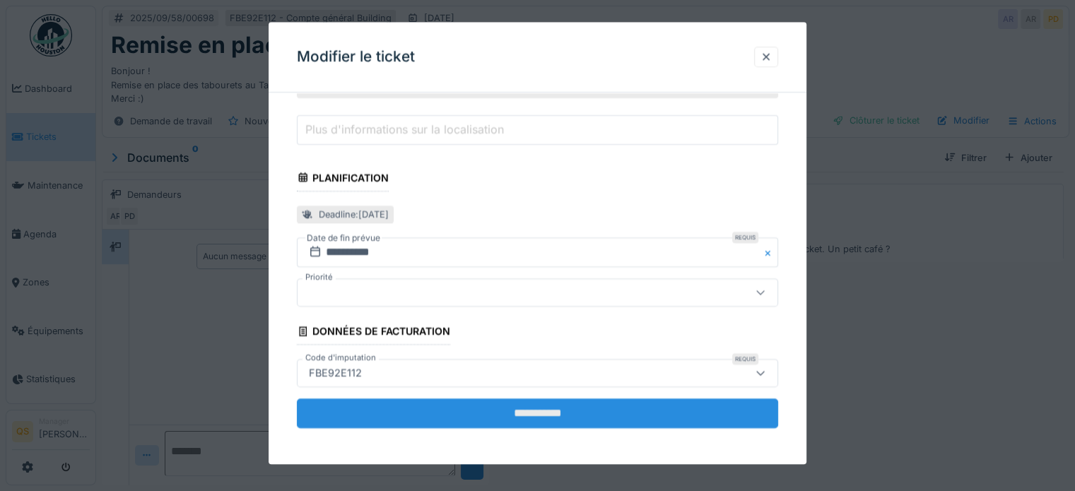
click at [520, 409] on input "**********" at bounding box center [537, 413] width 481 height 30
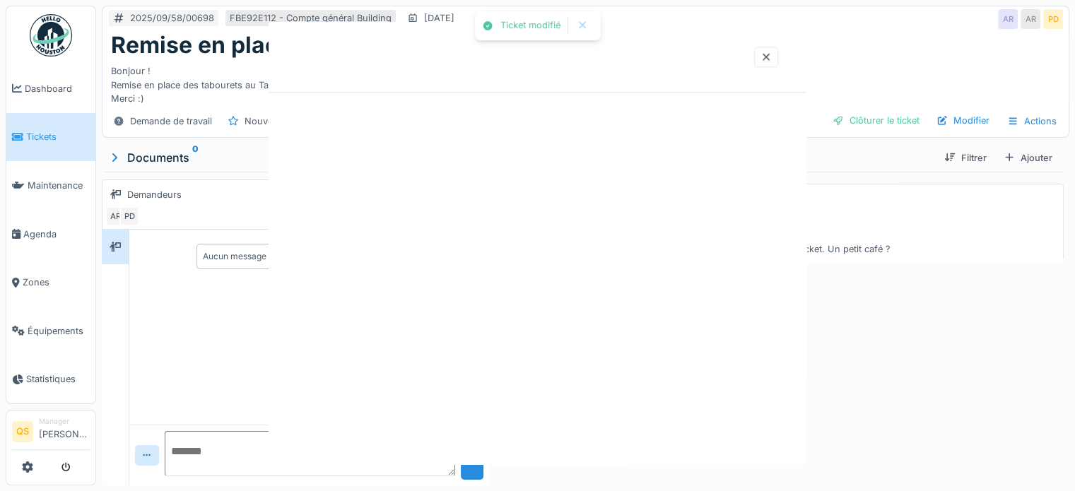
scroll to position [0, 0]
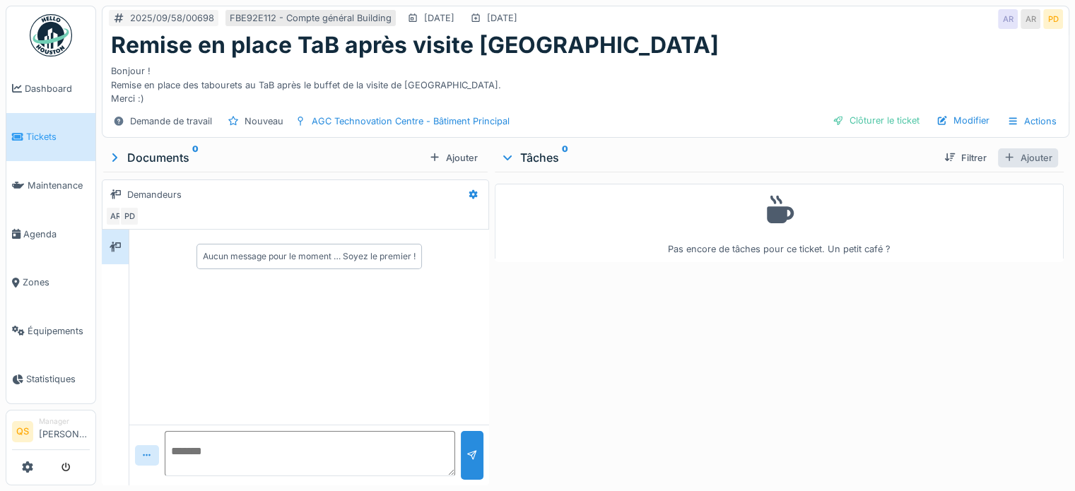
click at [1003, 151] on div at bounding box center [1008, 157] width 11 height 13
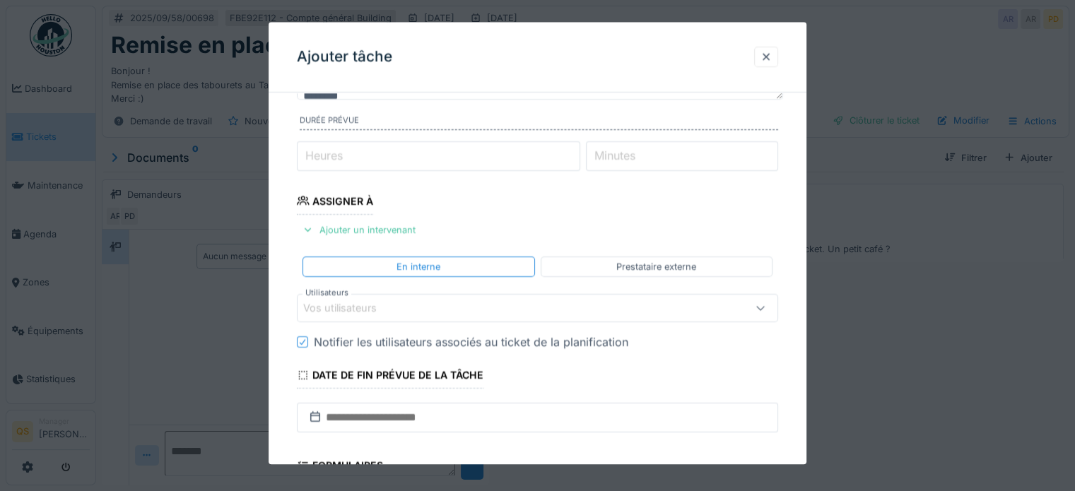
click at [352, 304] on div "Vos utilisateurs" at bounding box center [349, 309] width 93 height 16
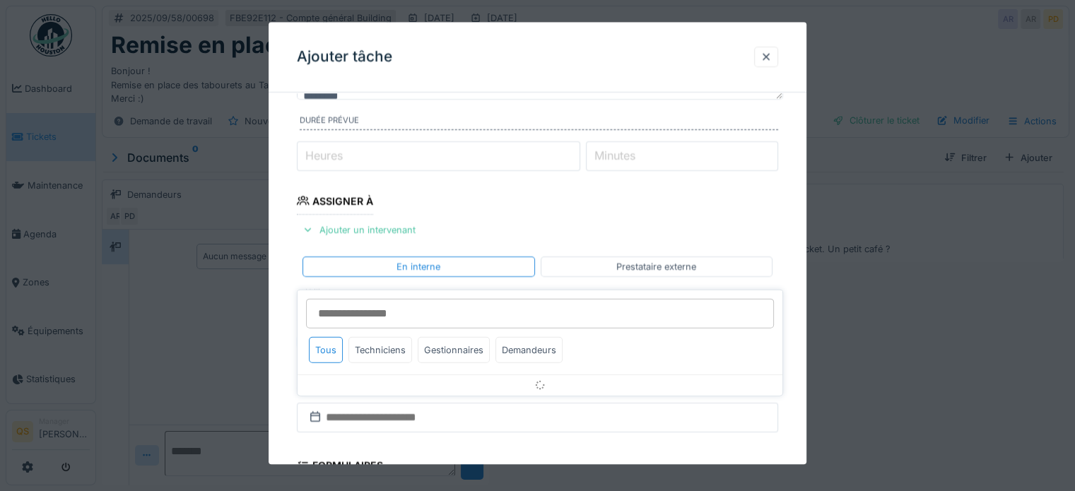
scroll to position [205, 0]
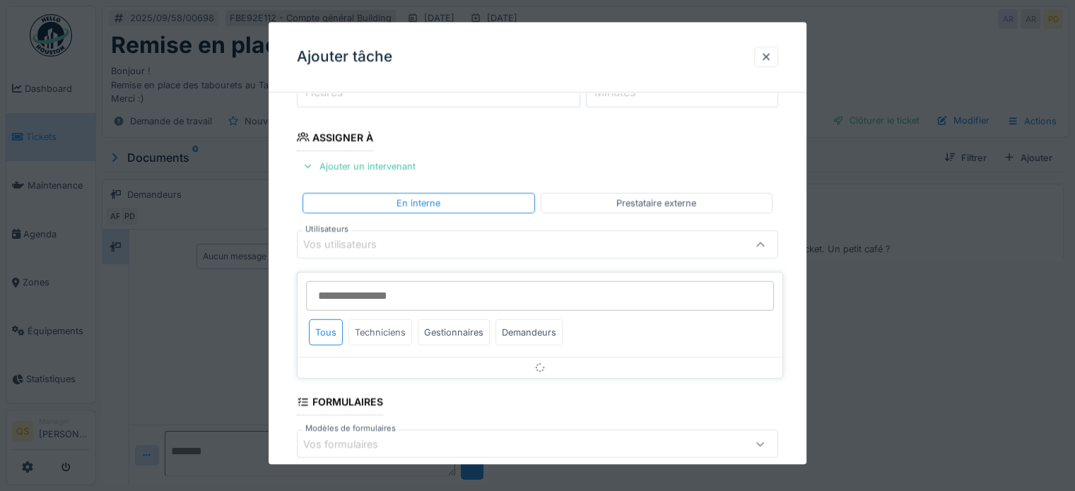
click at [367, 320] on div "Techniciens" at bounding box center [380, 332] width 64 height 26
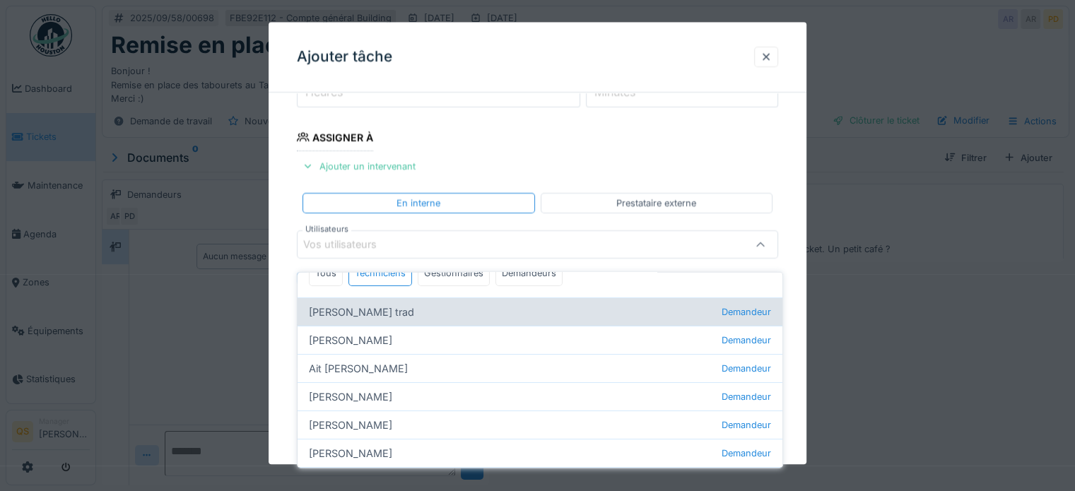
scroll to position [0, 0]
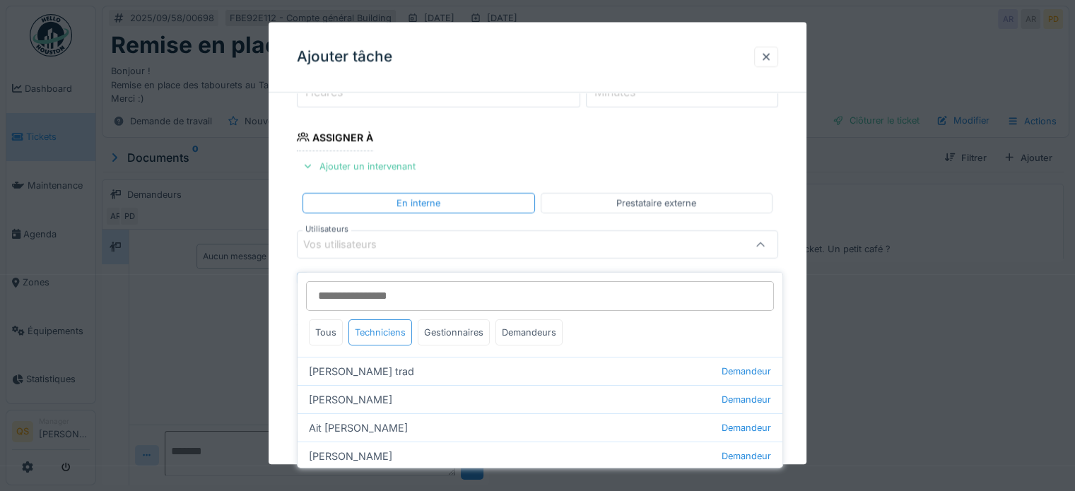
click at [379, 319] on div "Techniciens" at bounding box center [380, 332] width 64 height 26
click at [329, 319] on div "Tous" at bounding box center [326, 332] width 34 height 26
click at [376, 321] on div "Techniciens" at bounding box center [380, 332] width 64 height 26
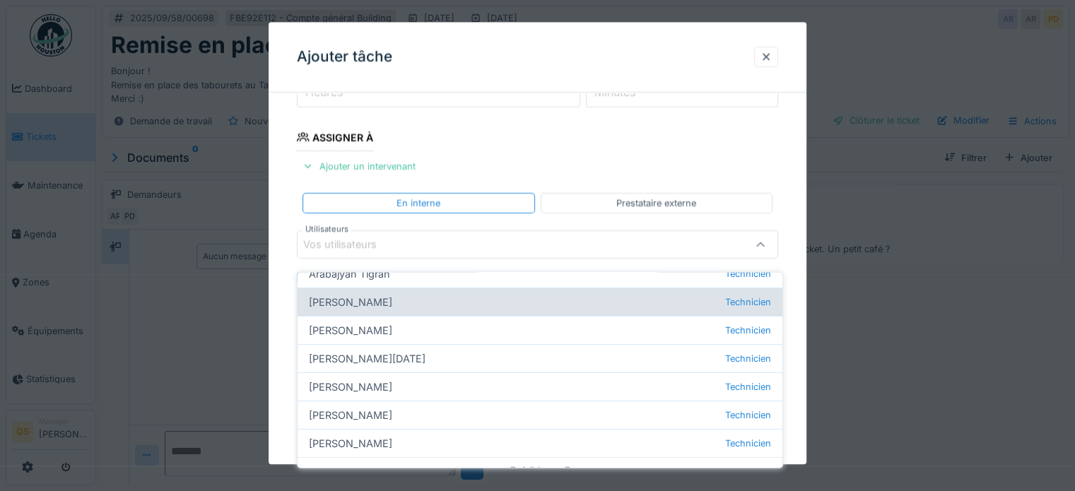
scroll to position [111, 0]
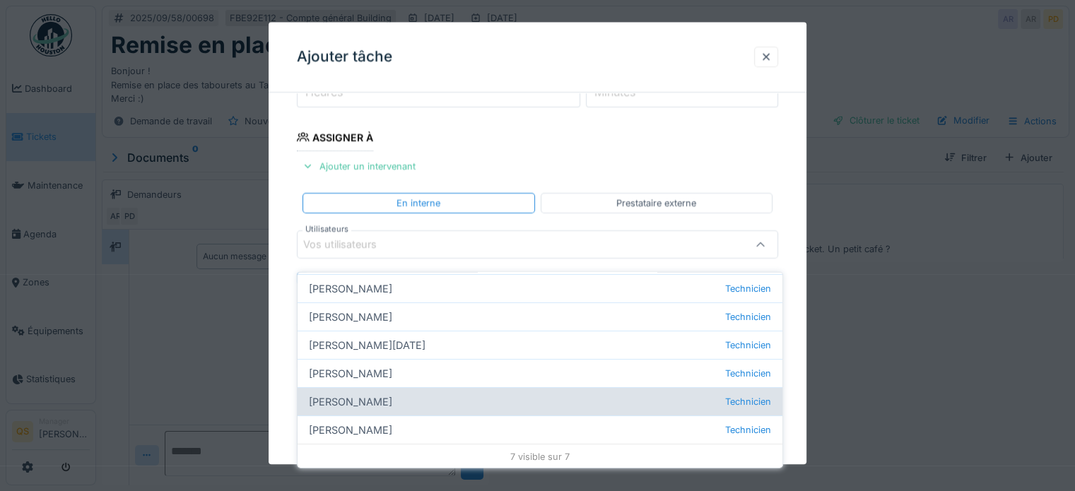
click at [376, 387] on div "Joël Ghysels Technicien" at bounding box center [539, 401] width 485 height 28
type input "****"
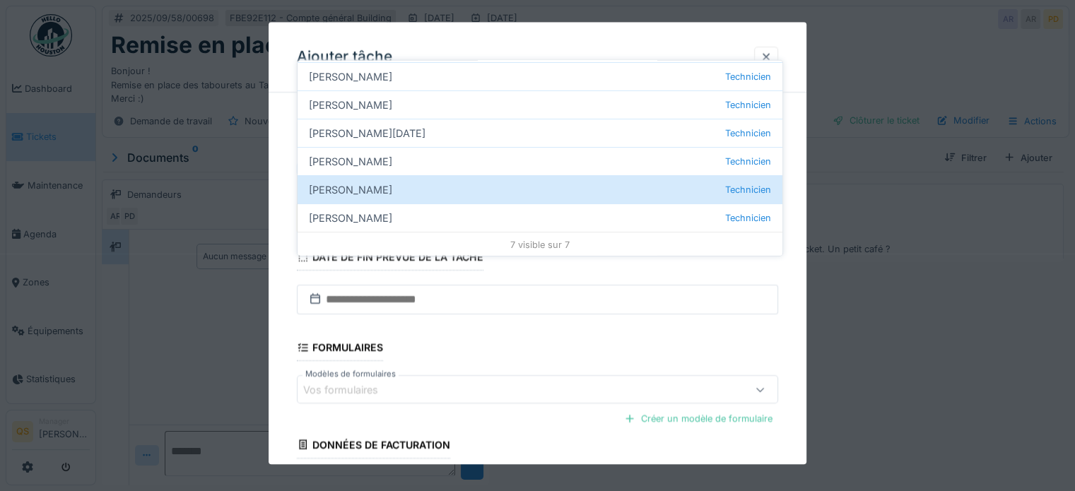
scroll to position [417, 0]
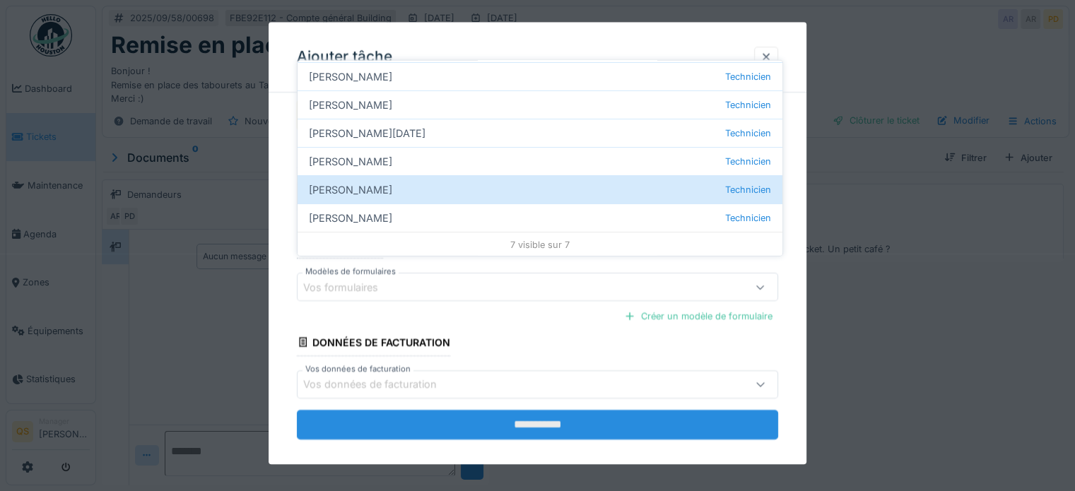
click at [471, 410] on input "**********" at bounding box center [537, 425] width 481 height 30
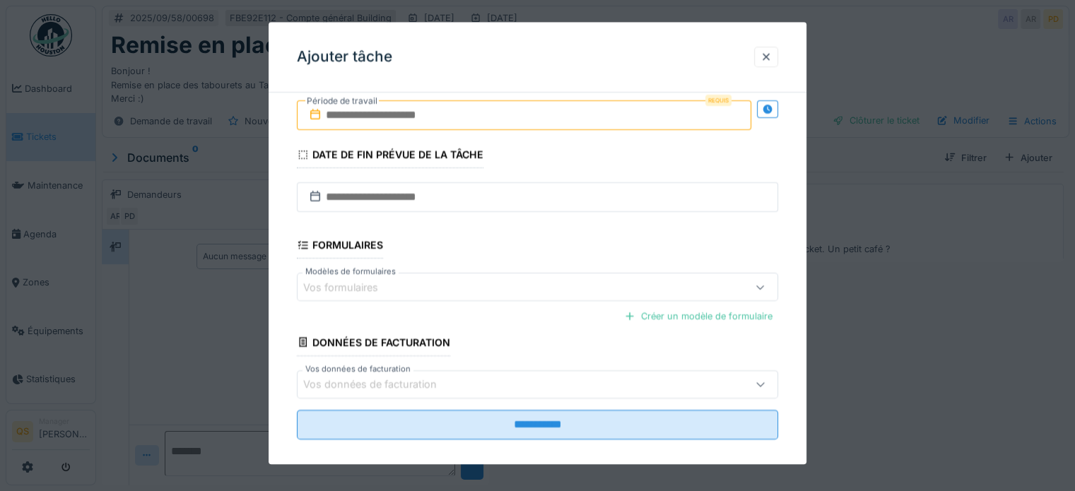
click at [410, 112] on input "text" at bounding box center [524, 115] width 454 height 30
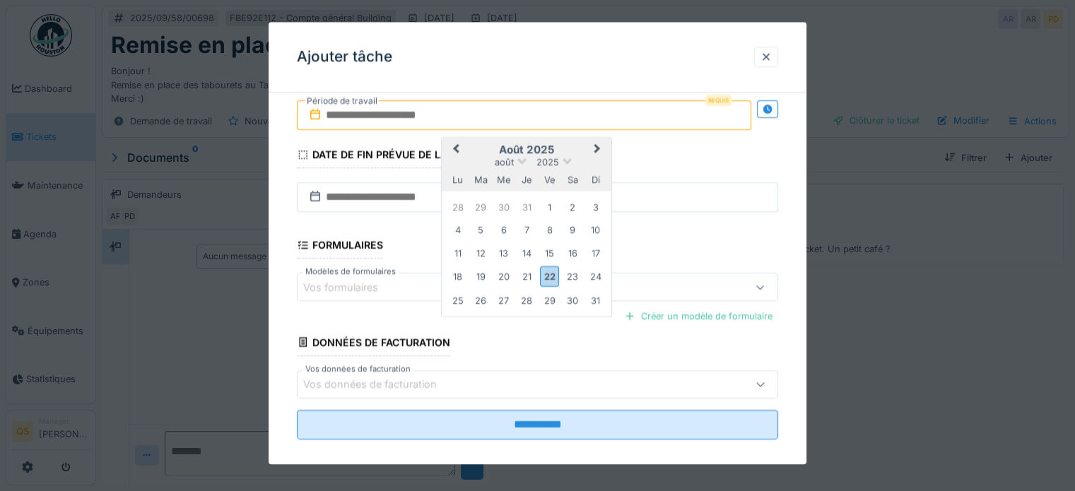
click at [671, 160] on fieldset "**********" at bounding box center [537, 69] width 481 height 764
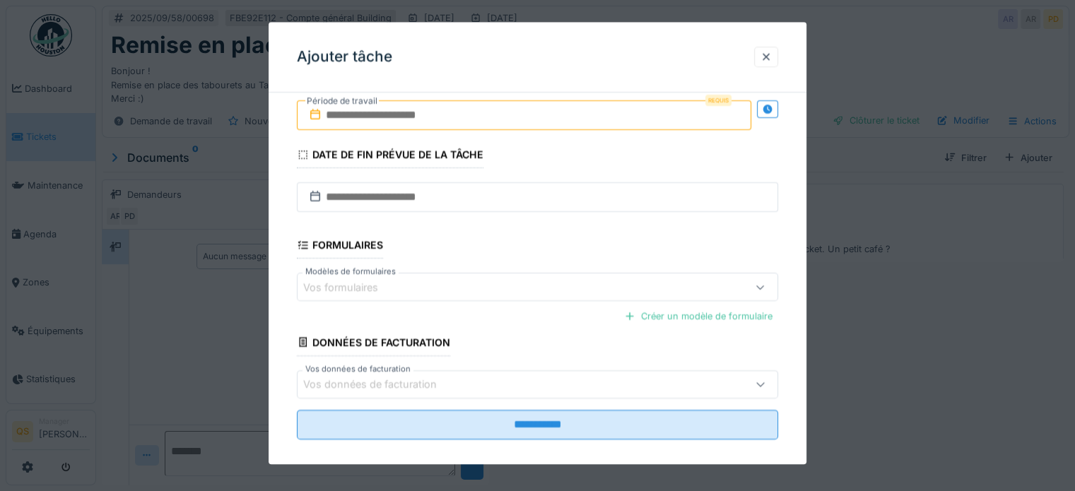
click at [611, 110] on input "text" at bounding box center [524, 115] width 454 height 30
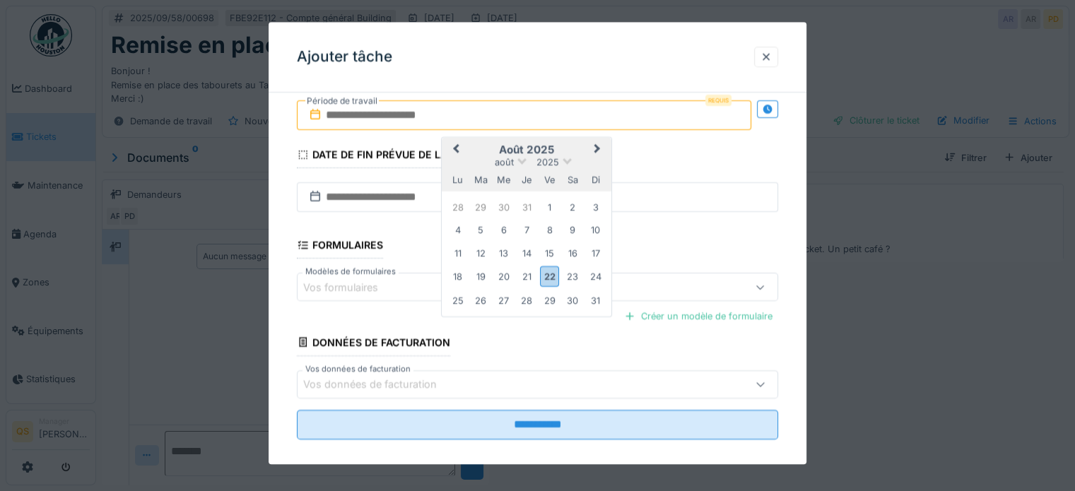
click at [597, 146] on span "Next Month" at bounding box center [597, 149] width 0 height 17
click at [528, 249] on div "18" at bounding box center [526, 253] width 19 height 19
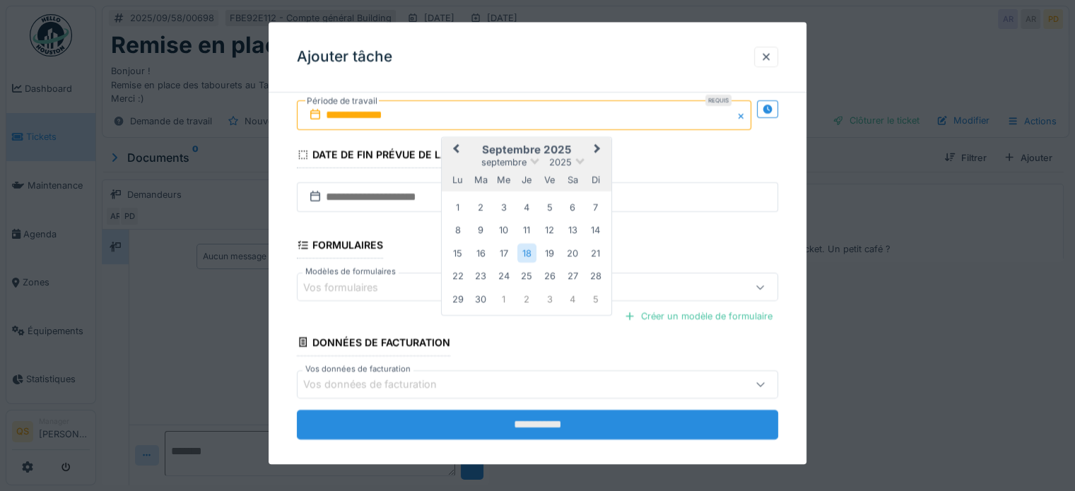
click at [540, 421] on input "**********" at bounding box center [537, 425] width 481 height 30
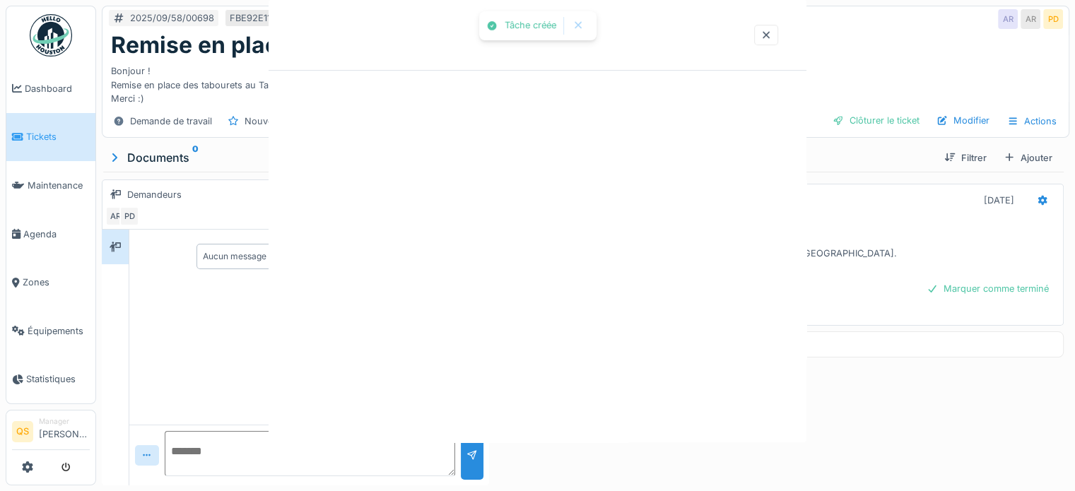
scroll to position [0, 0]
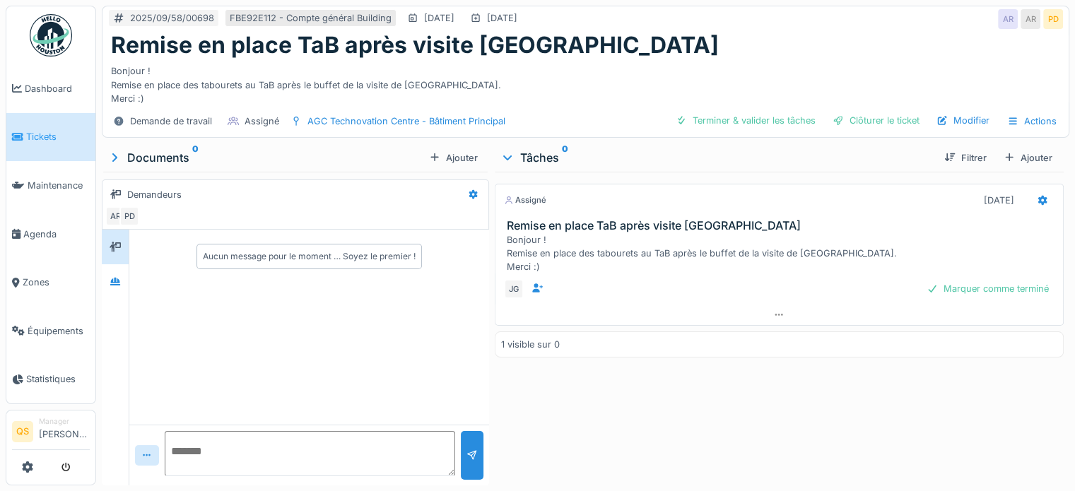
click at [28, 137] on span "Tickets" at bounding box center [58, 136] width 64 height 13
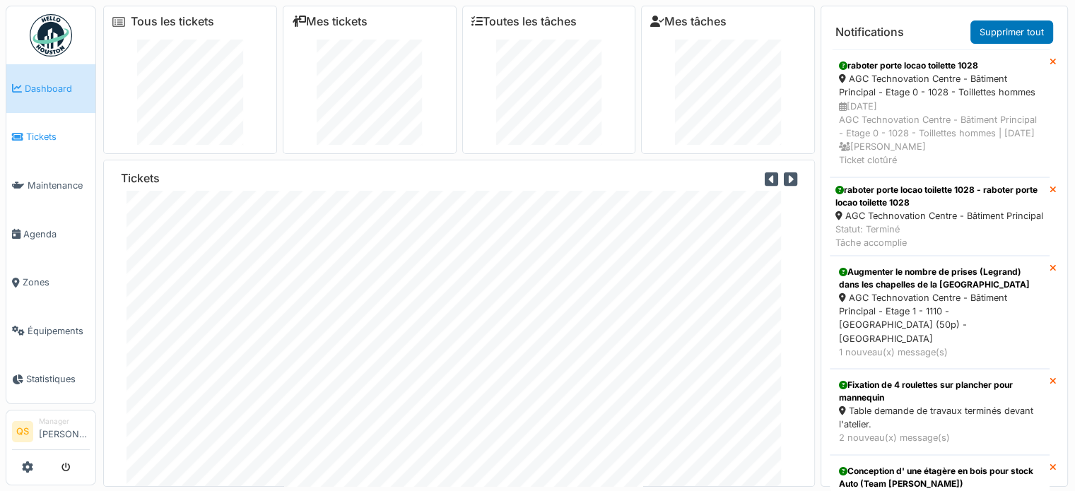
click at [34, 137] on span "Tickets" at bounding box center [58, 136] width 64 height 13
